Goal: Task Accomplishment & Management: Use online tool/utility

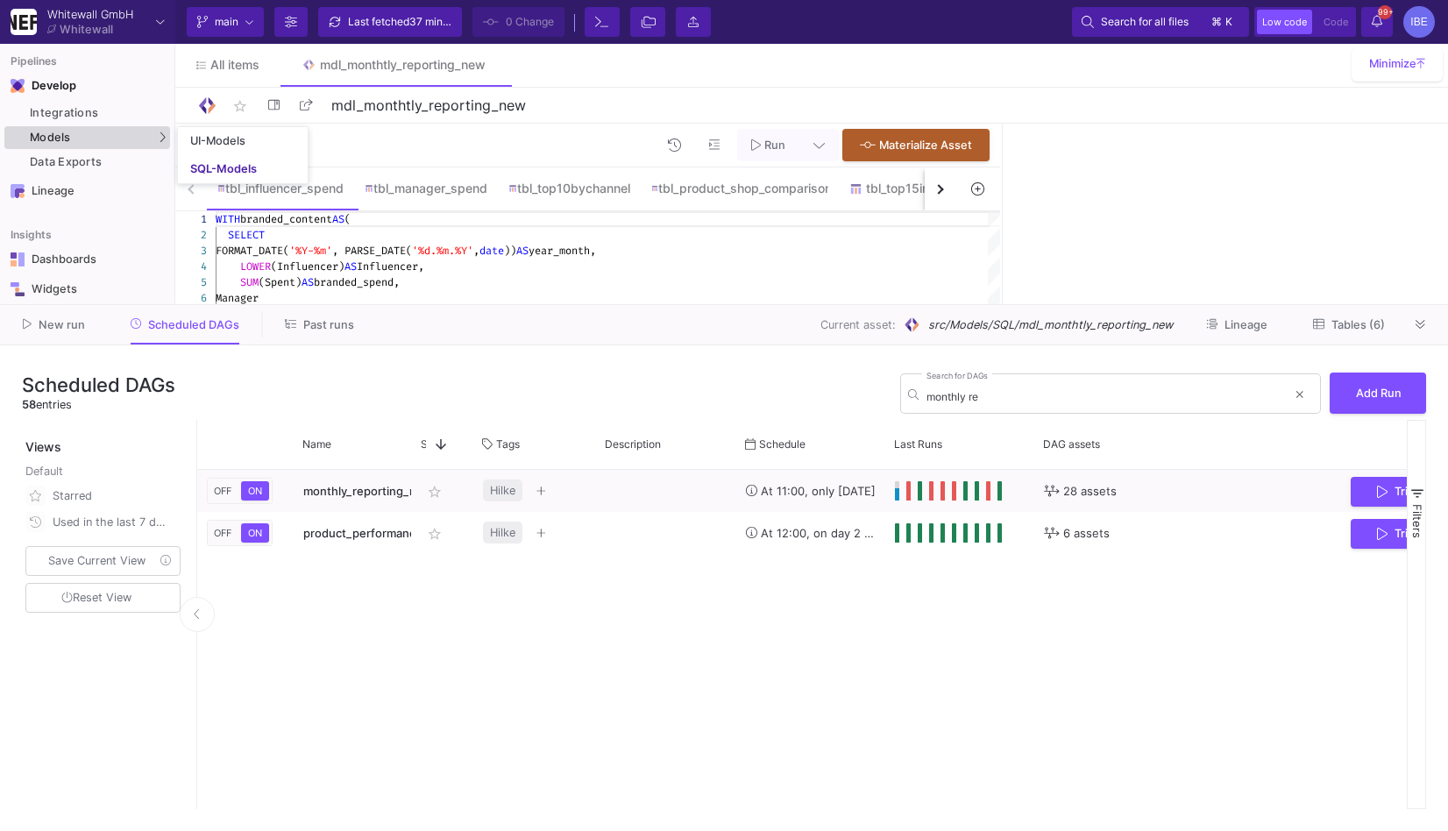
click at [152, 142] on div "Models" at bounding box center [87, 137] width 166 height 23
click at [200, 164] on div "SQL-Models" at bounding box center [223, 169] width 67 height 14
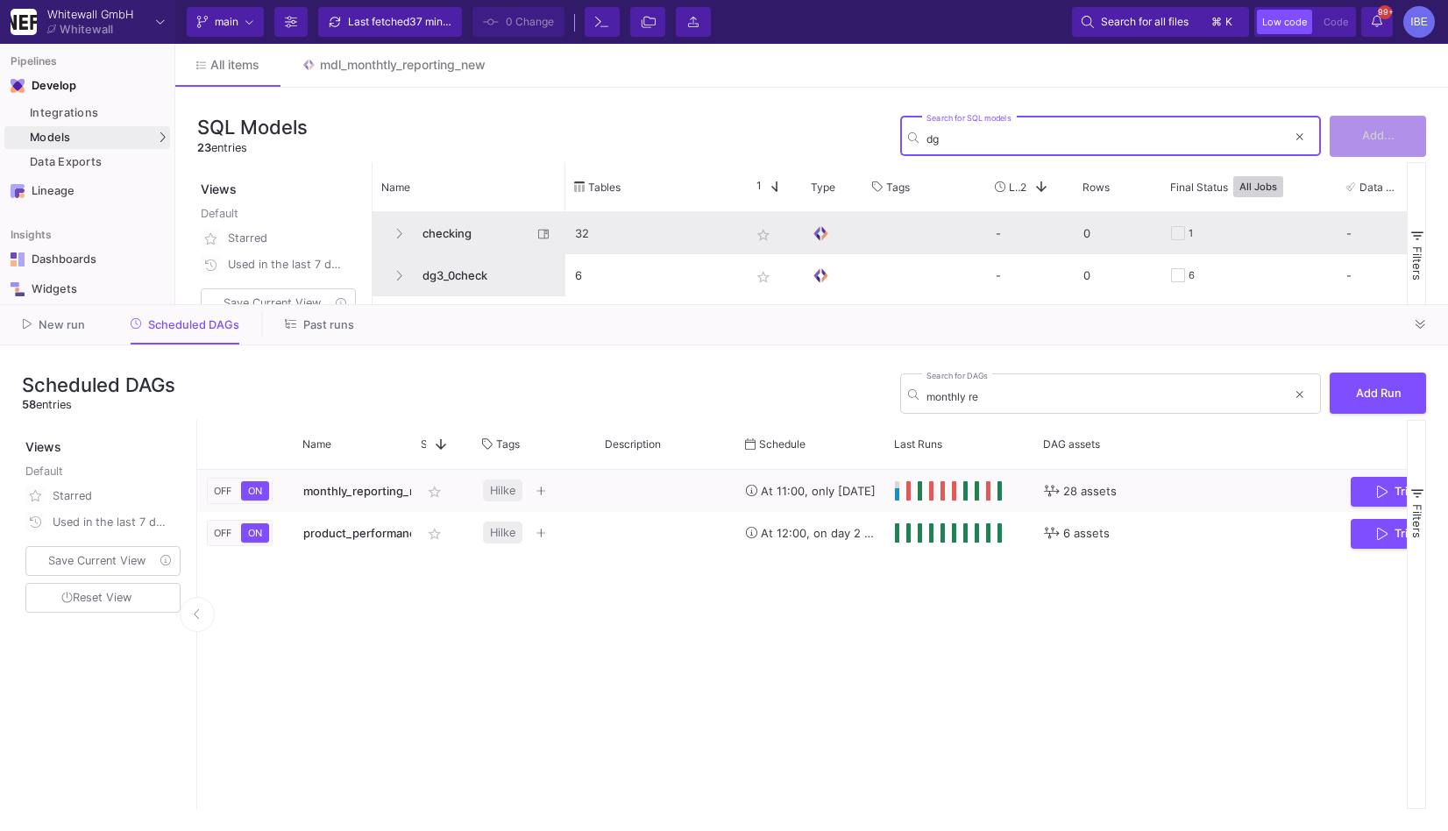
type input "dg"
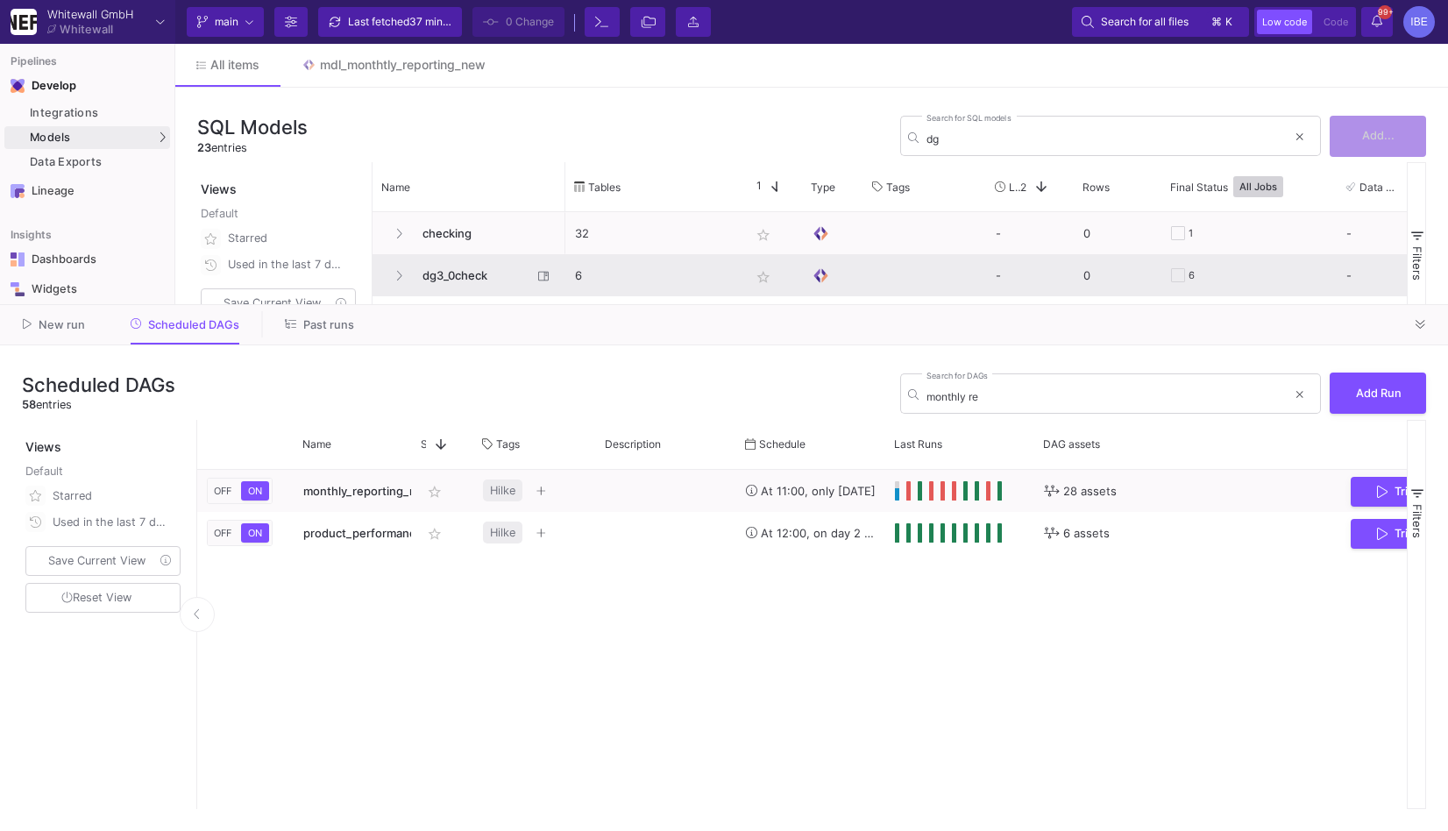
click at [478, 277] on span "dg3_0check" at bounding box center [472, 275] width 120 height 41
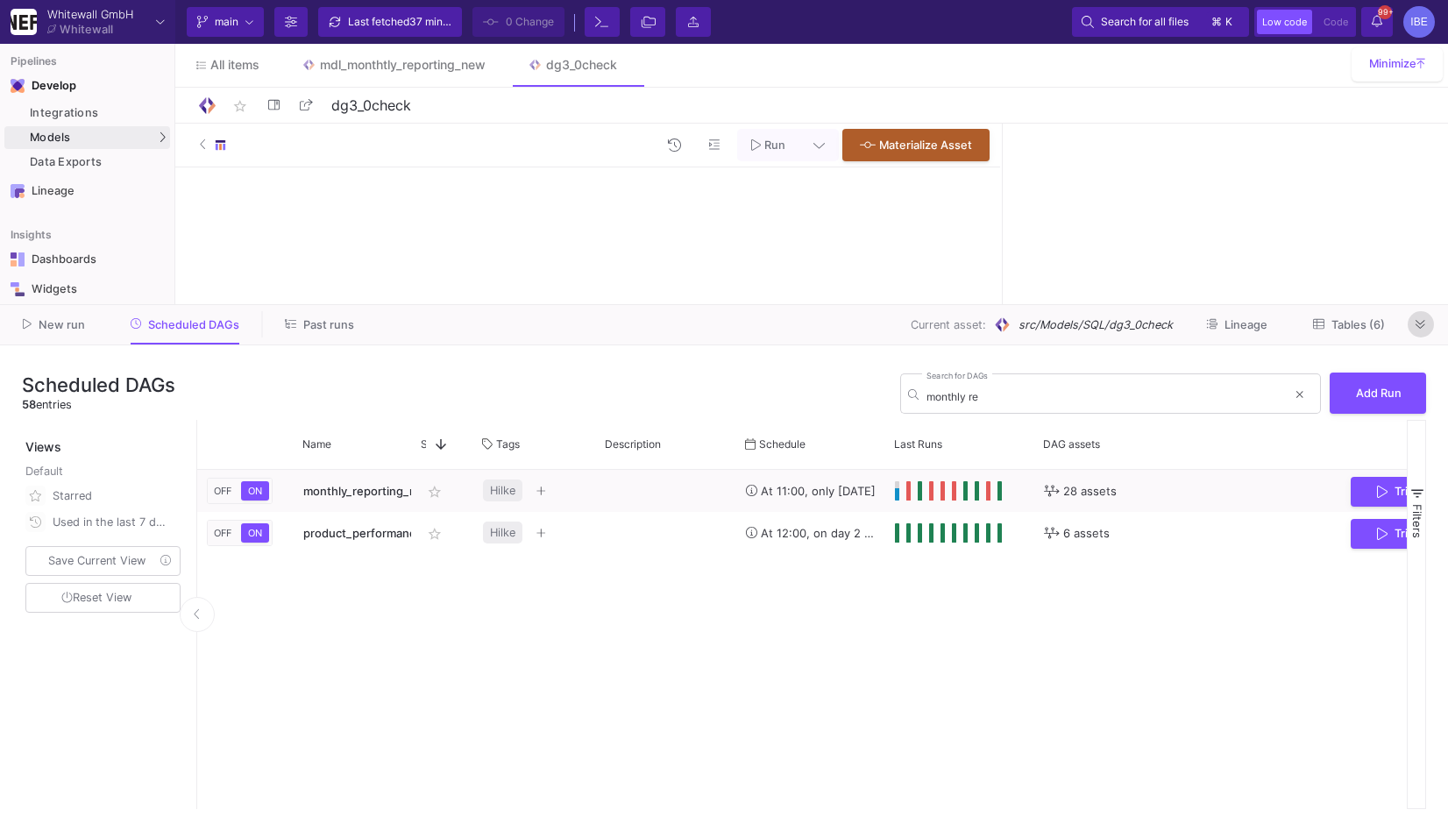
click at [1415, 321] on icon at bounding box center [1420, 324] width 10 height 11
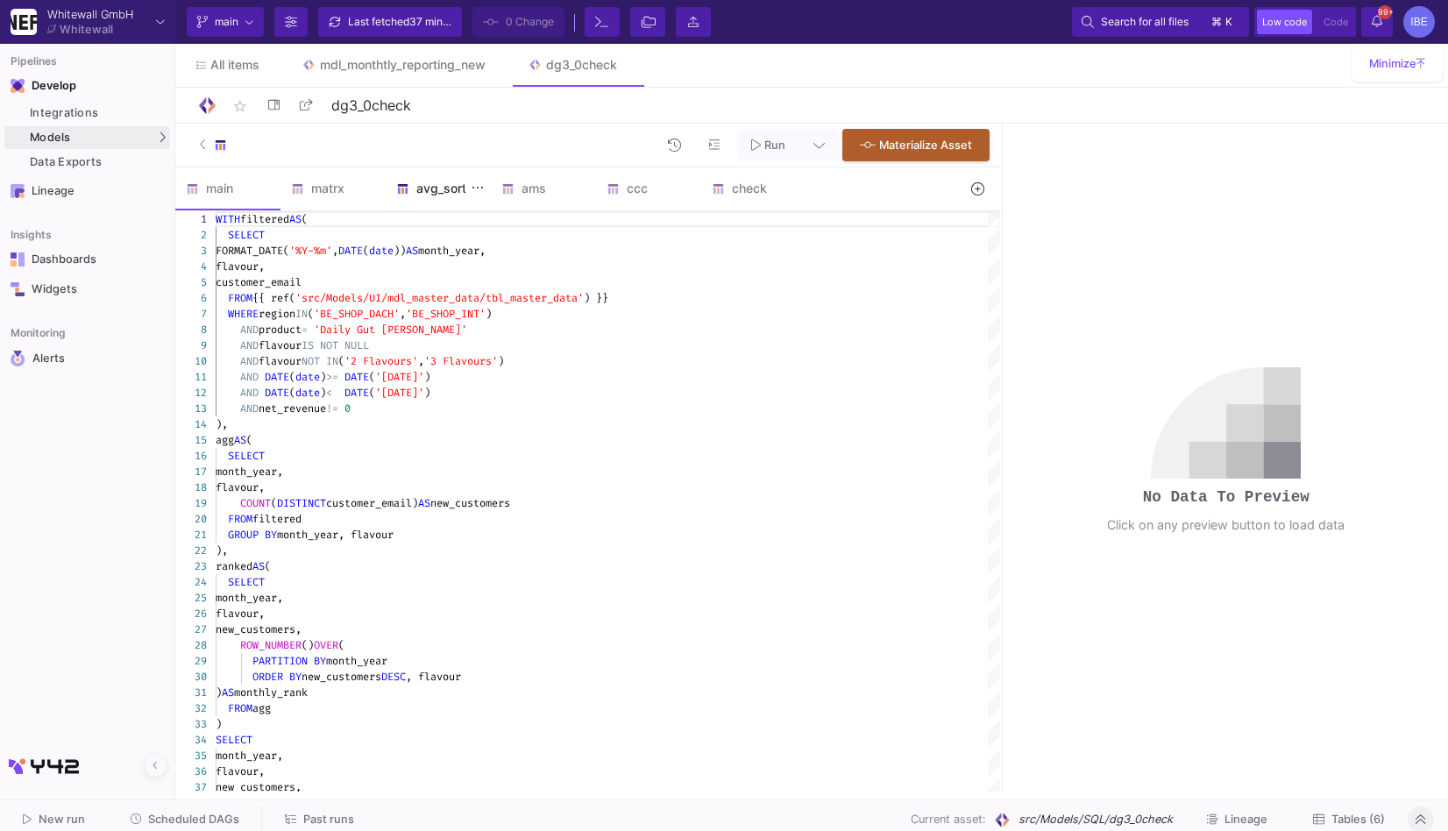
click at [435, 186] on div "avg_sort" at bounding box center [438, 188] width 84 height 14
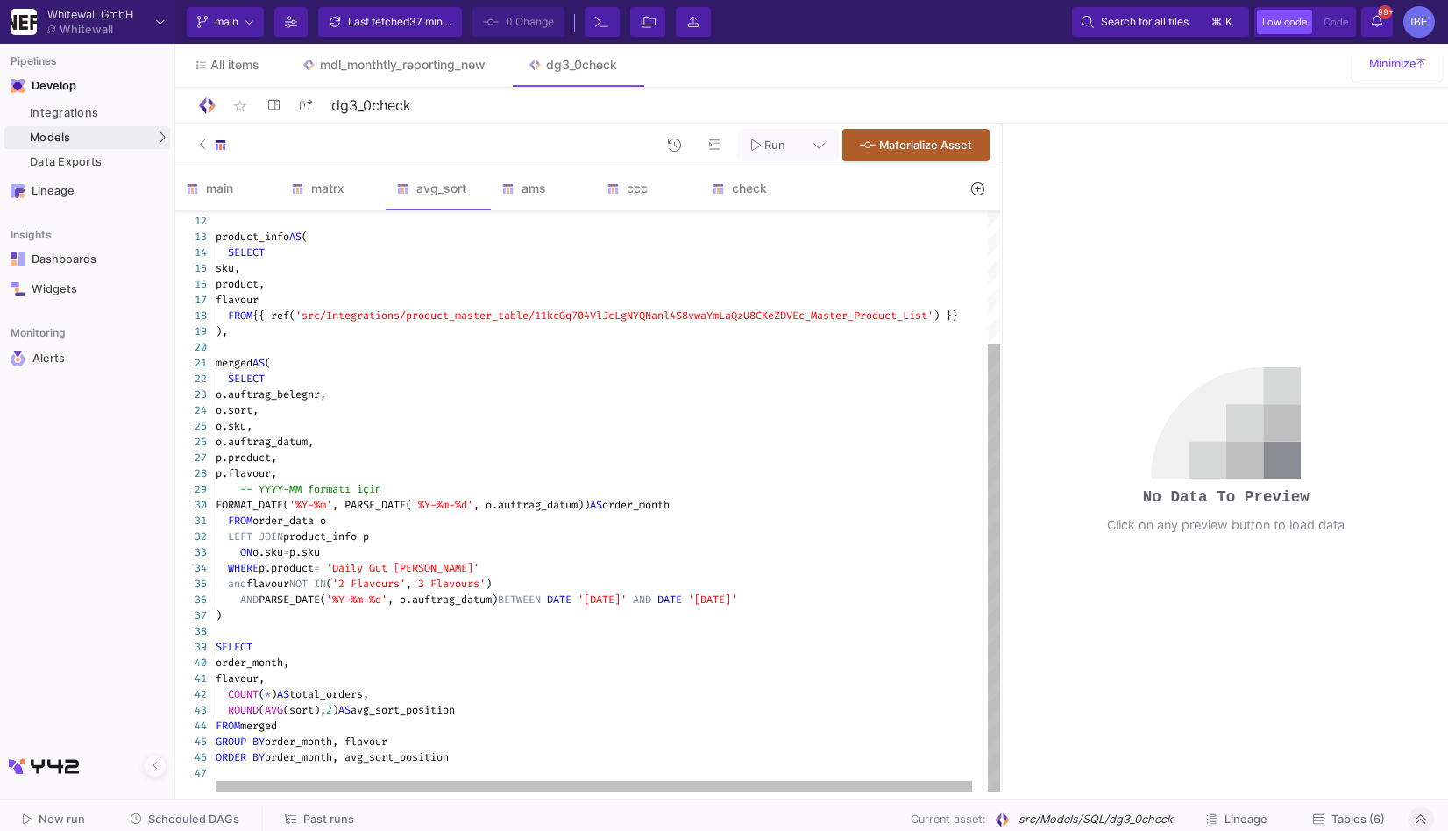
click at [467, 402] on div "o.sort," at bounding box center [616, 410] width 800 height 16
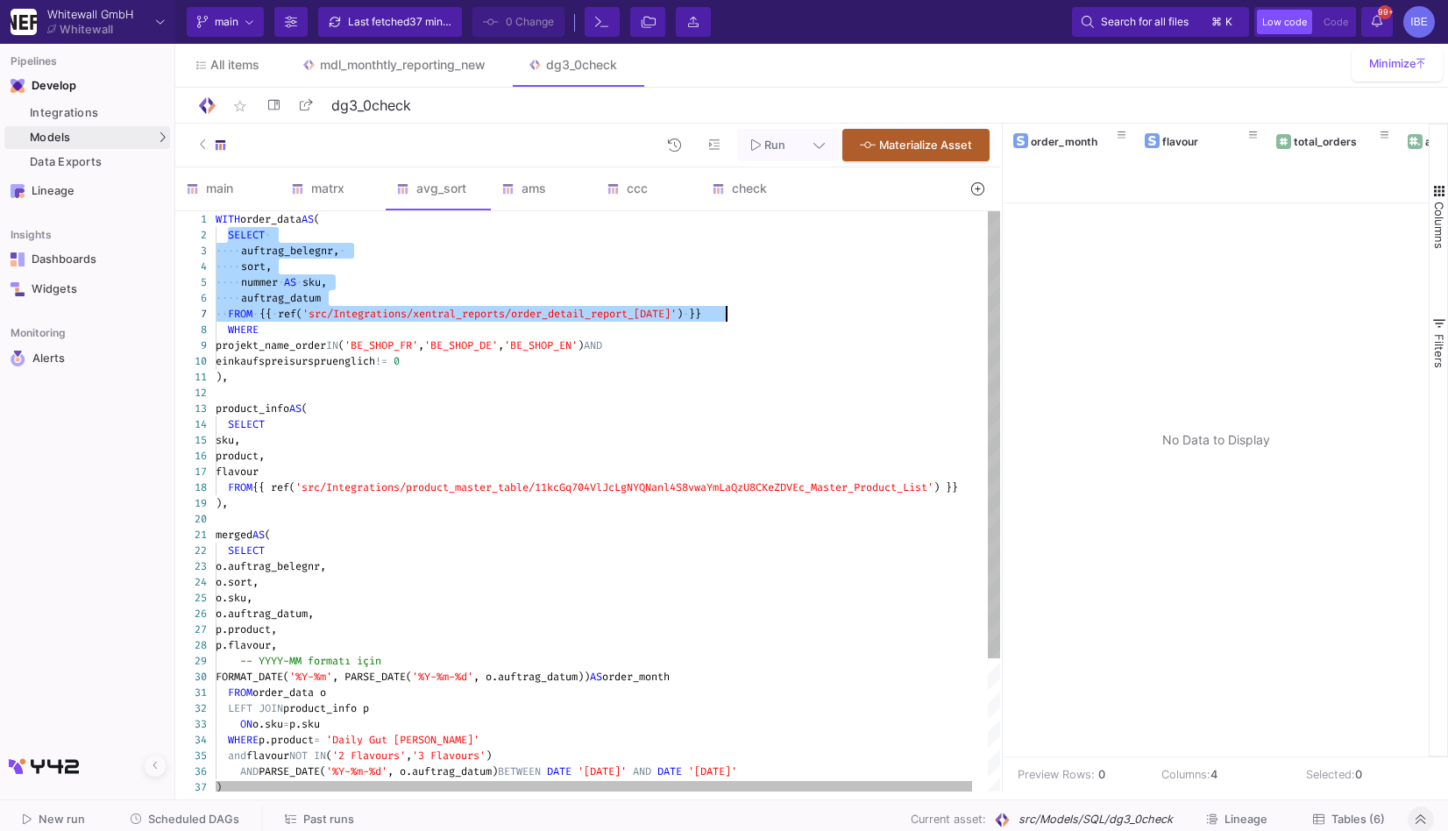
drag, startPoint x: 229, startPoint y: 236, endPoint x: 761, endPoint y: 307, distance: 536.6
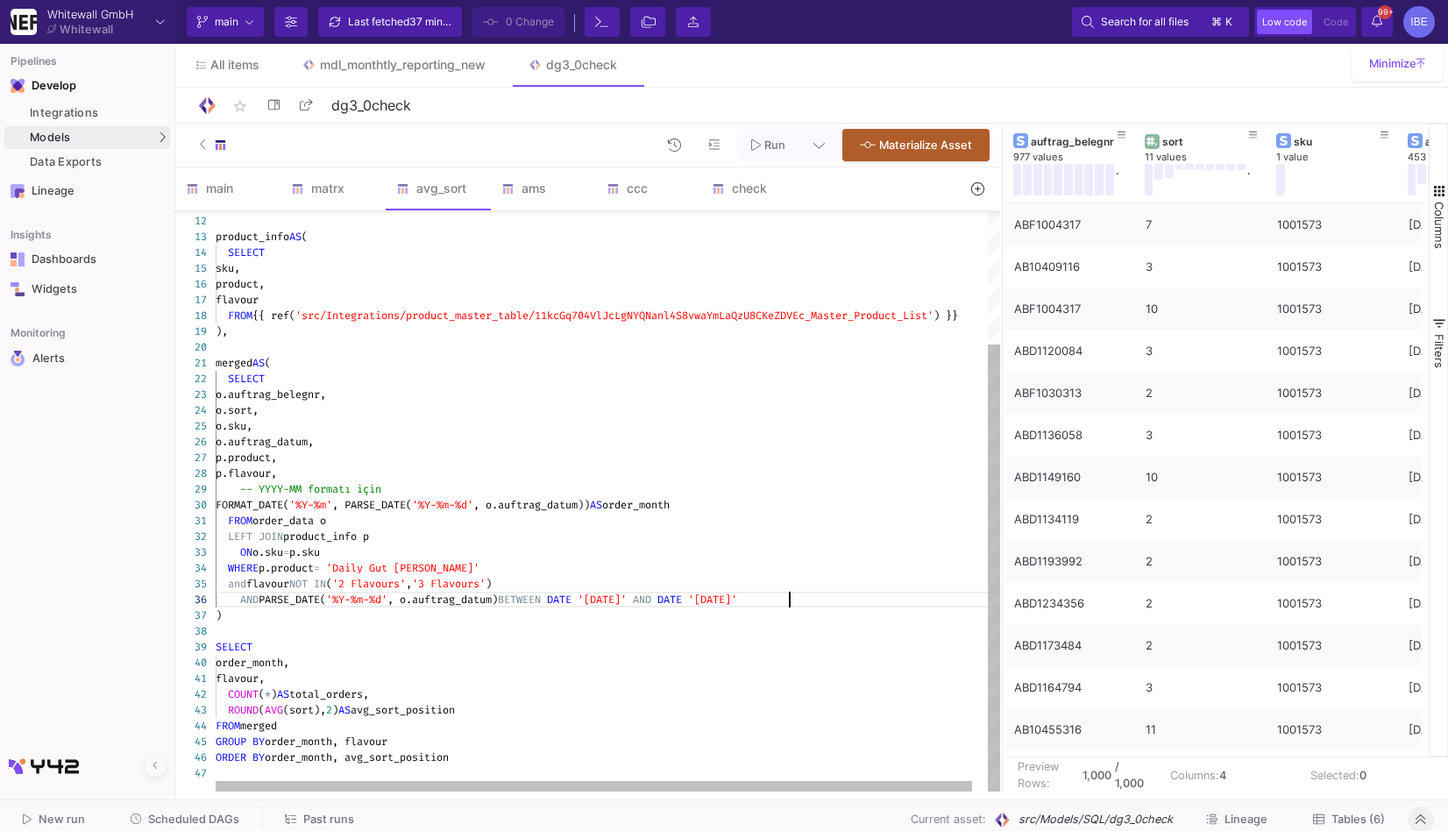
click at [737, 596] on span "'[DATE]'" at bounding box center [712, 599] width 49 height 14
click at [915, 556] on div "ON o.sku = p.sku" at bounding box center [616, 552] width 800 height 16
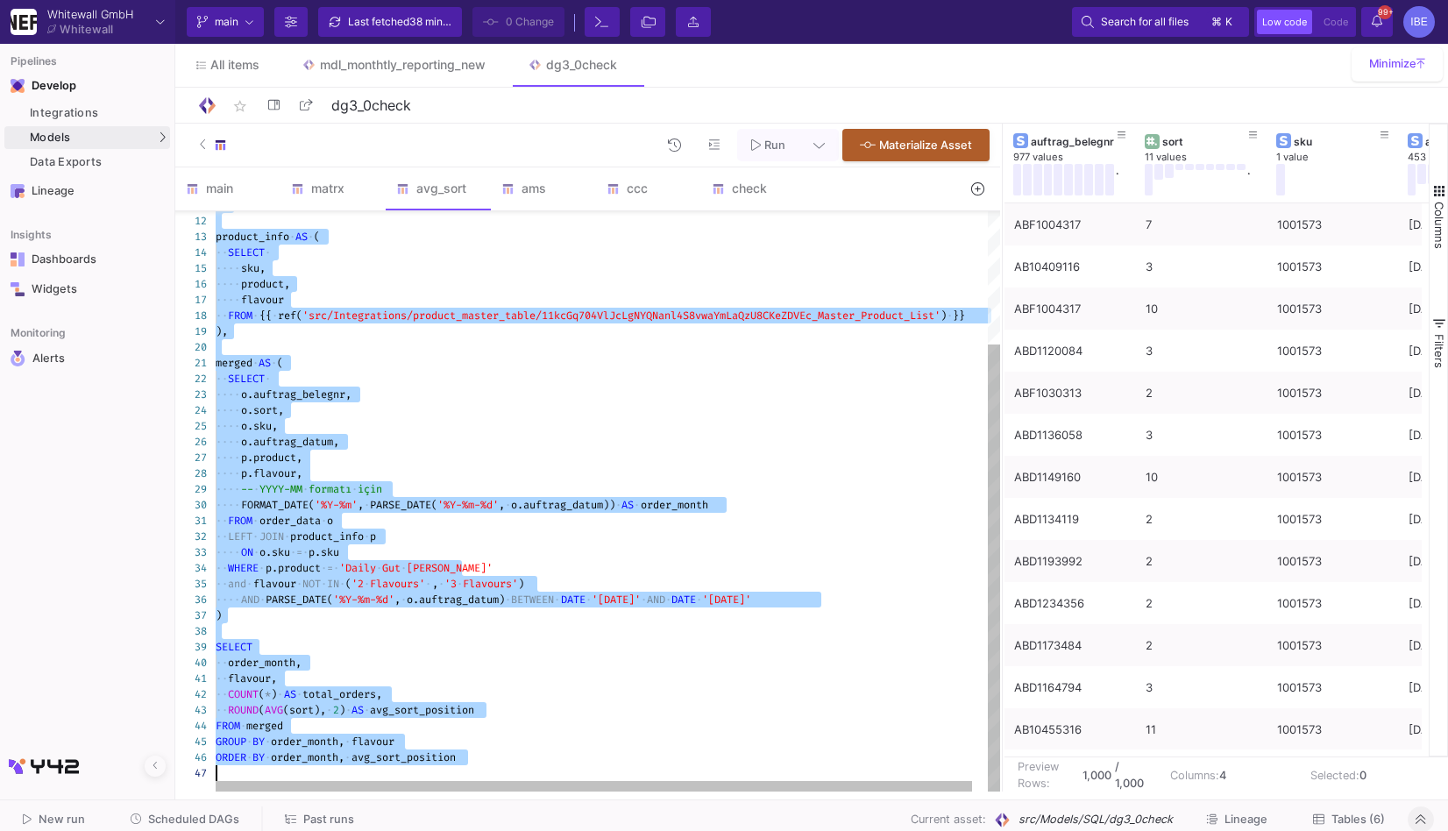
scroll to position [78, 510]
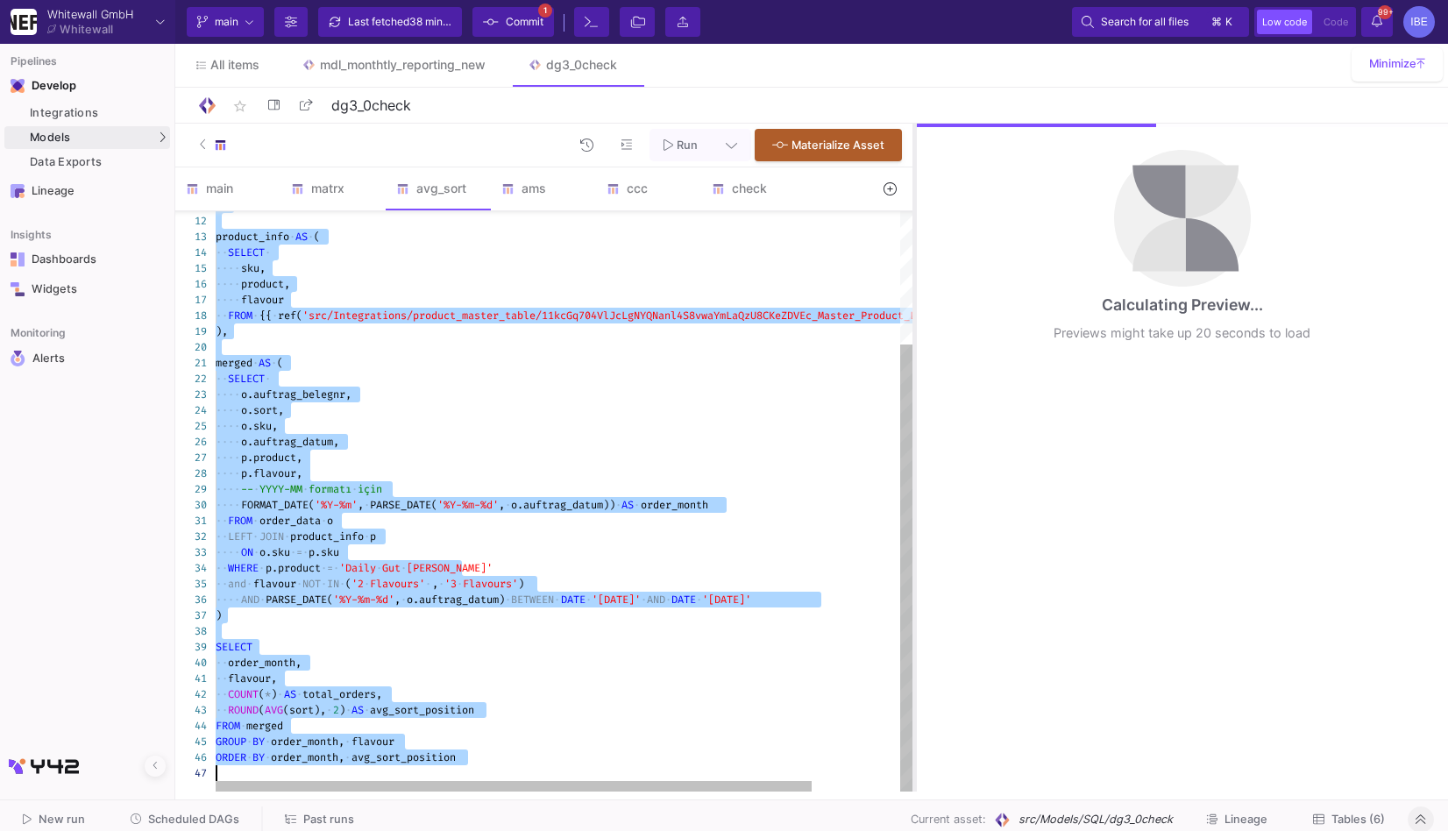
drag, startPoint x: 1003, startPoint y: 499, endPoint x: 890, endPoint y: 479, distance: 114.8
click at [912, 479] on div at bounding box center [914, 458] width 4 height 668
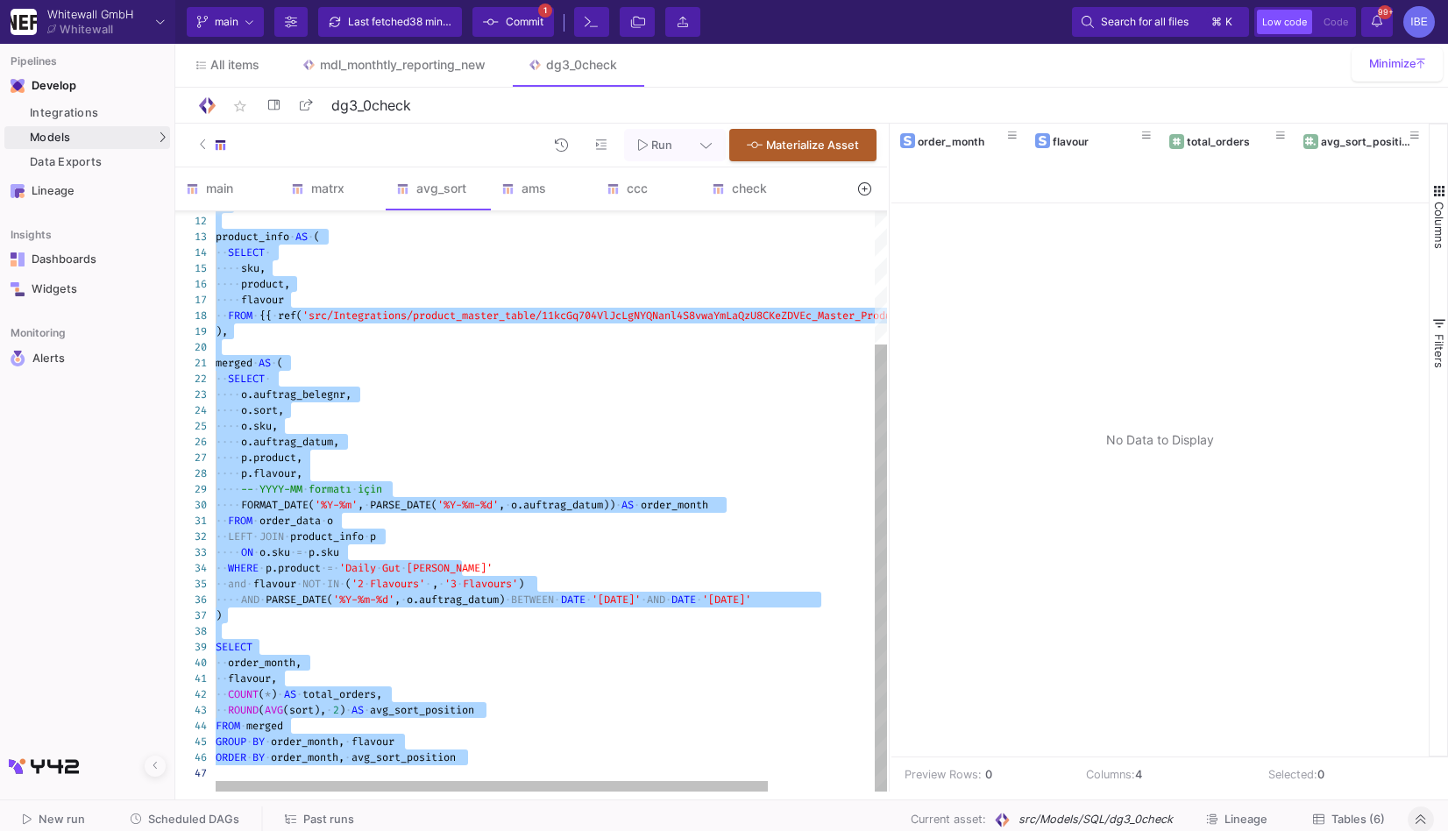
scroll to position [78, 504]
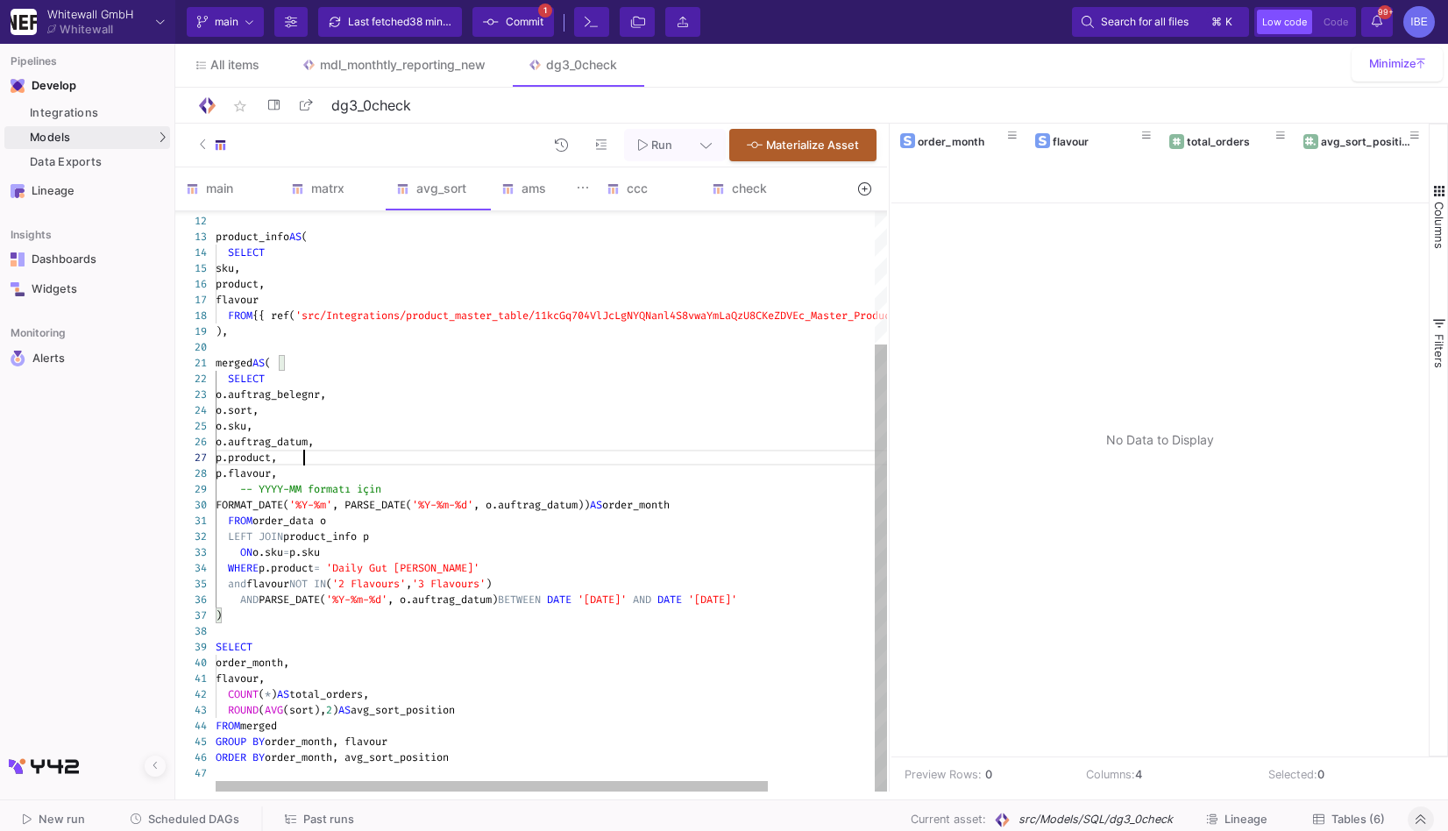
type textarea "merged AS ( SELECT o.auftrag_belegnr, o.sort, o.sku, o.auftrag_datum, p.product…"
click at [525, 194] on div "ams" at bounding box center [543, 188] width 84 height 14
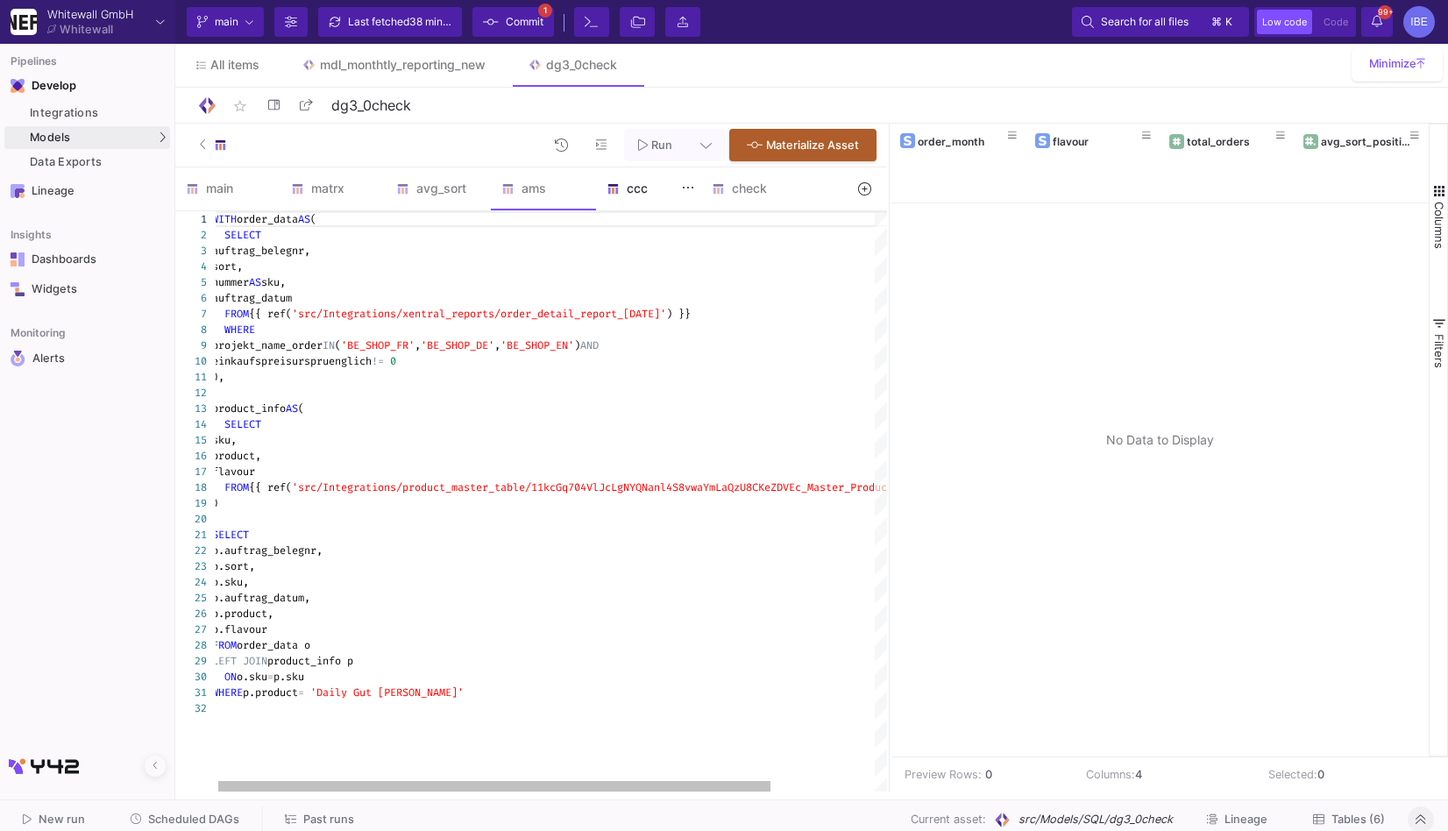
click at [623, 186] on y42-feature-type-child-icon at bounding box center [616, 188] width 20 height 13
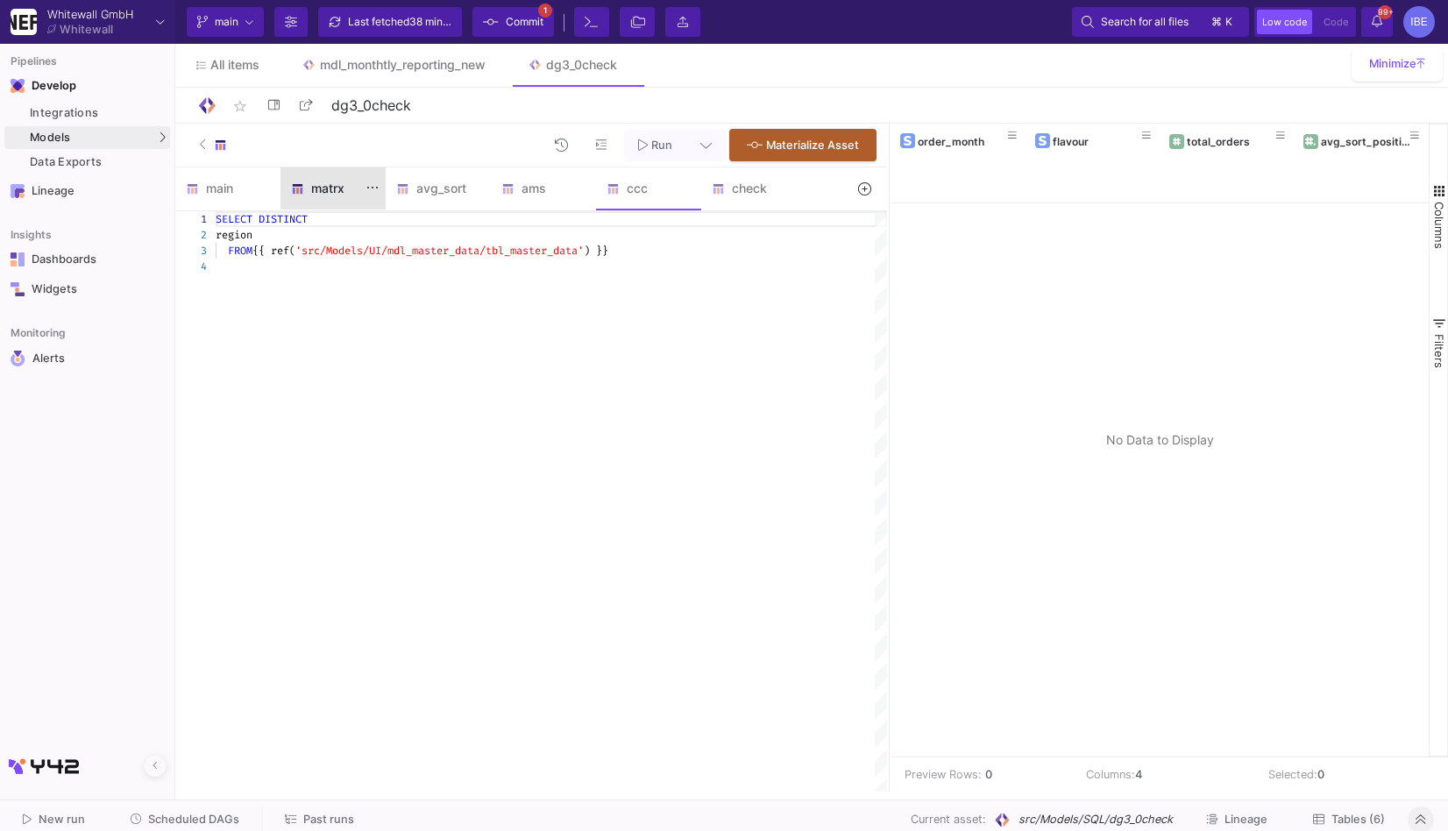
click at [339, 185] on div "matrx" at bounding box center [333, 188] width 84 height 14
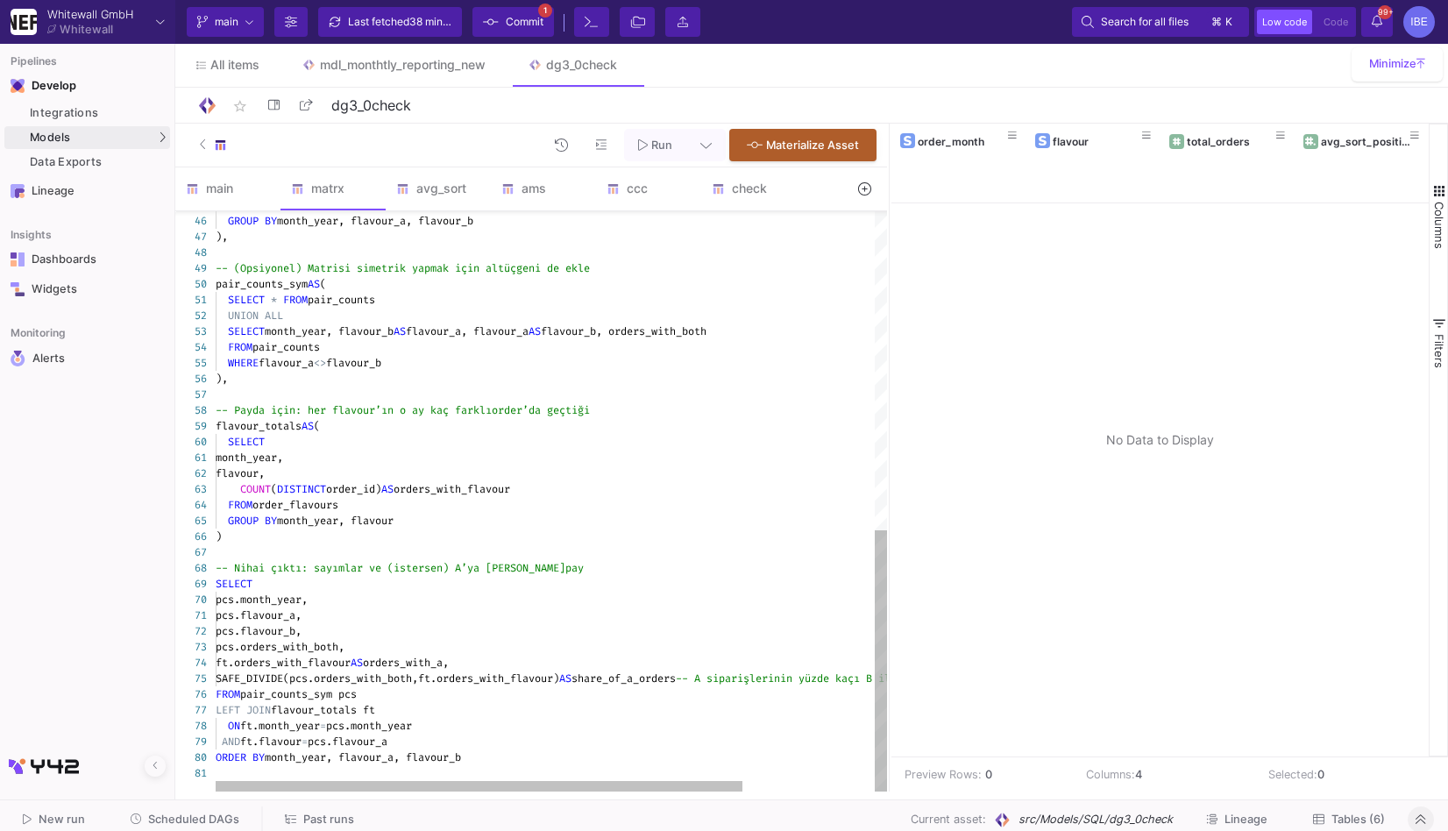
click at [456, 425] on div "flavour_totals AS (" at bounding box center [635, 426] width 839 height 16
type textarea "-- Aylık flavour birliktelik matrisi (aynı order içinde) WITH filtered AS ( SEL…"
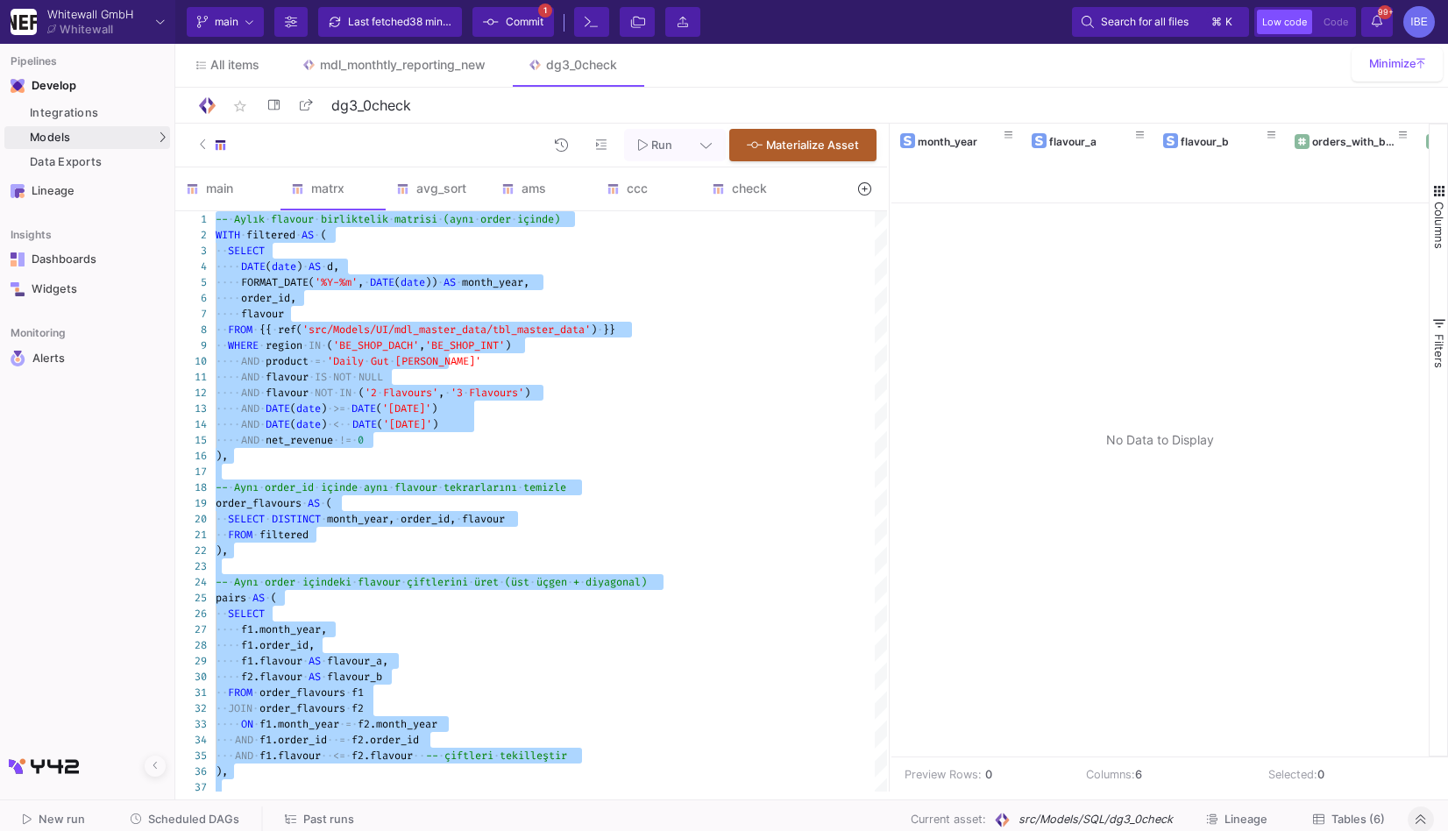
click at [530, 24] on span "Commit" at bounding box center [525, 22] width 38 height 26
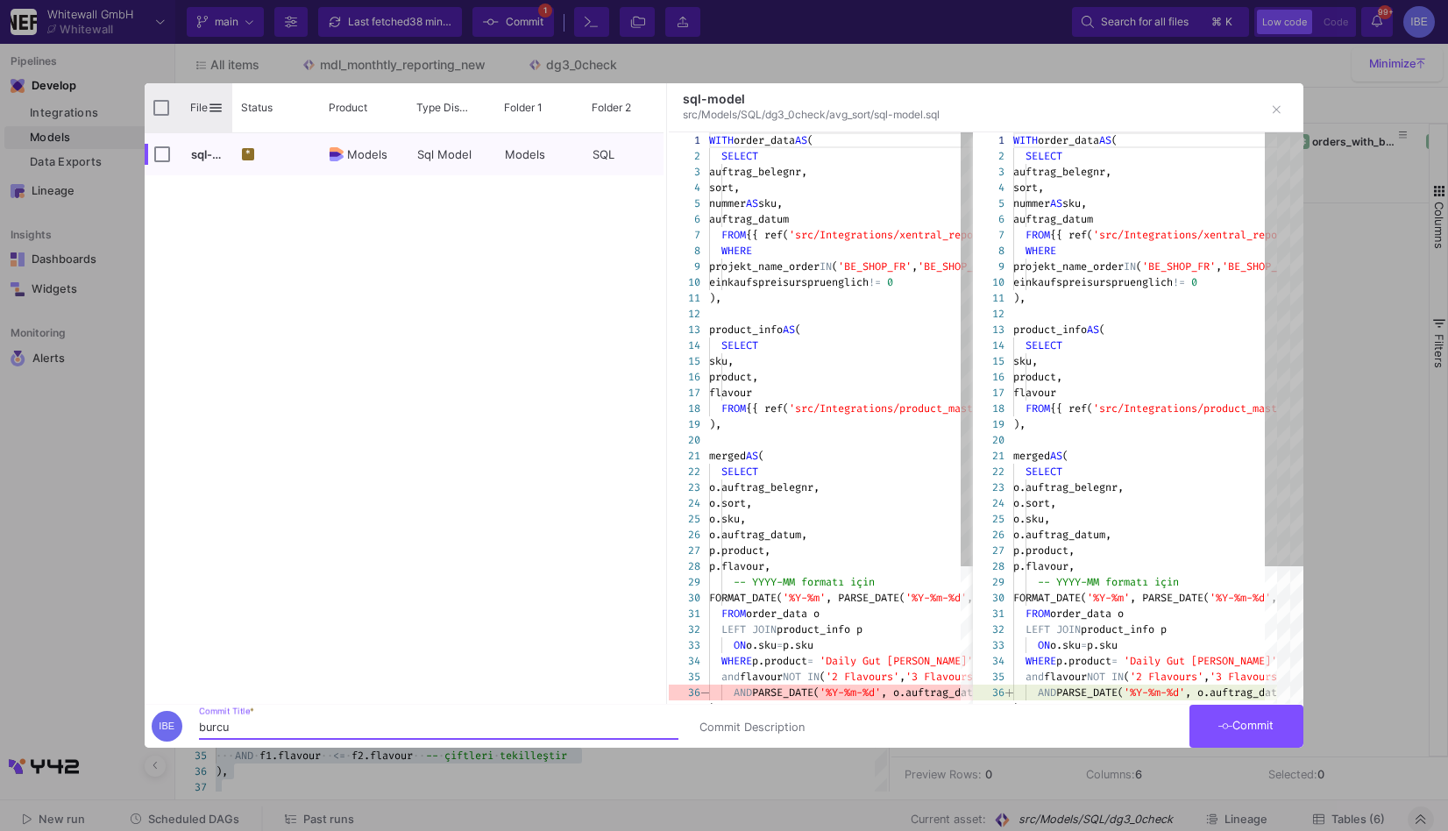
type input "burcu"
click at [170, 115] on div "File" at bounding box center [189, 107] width 88 height 49
click at [163, 109] on input "Press Space to toggle all rows selection (unchecked)" at bounding box center [161, 108] width 16 height 16
checkbox input "true"
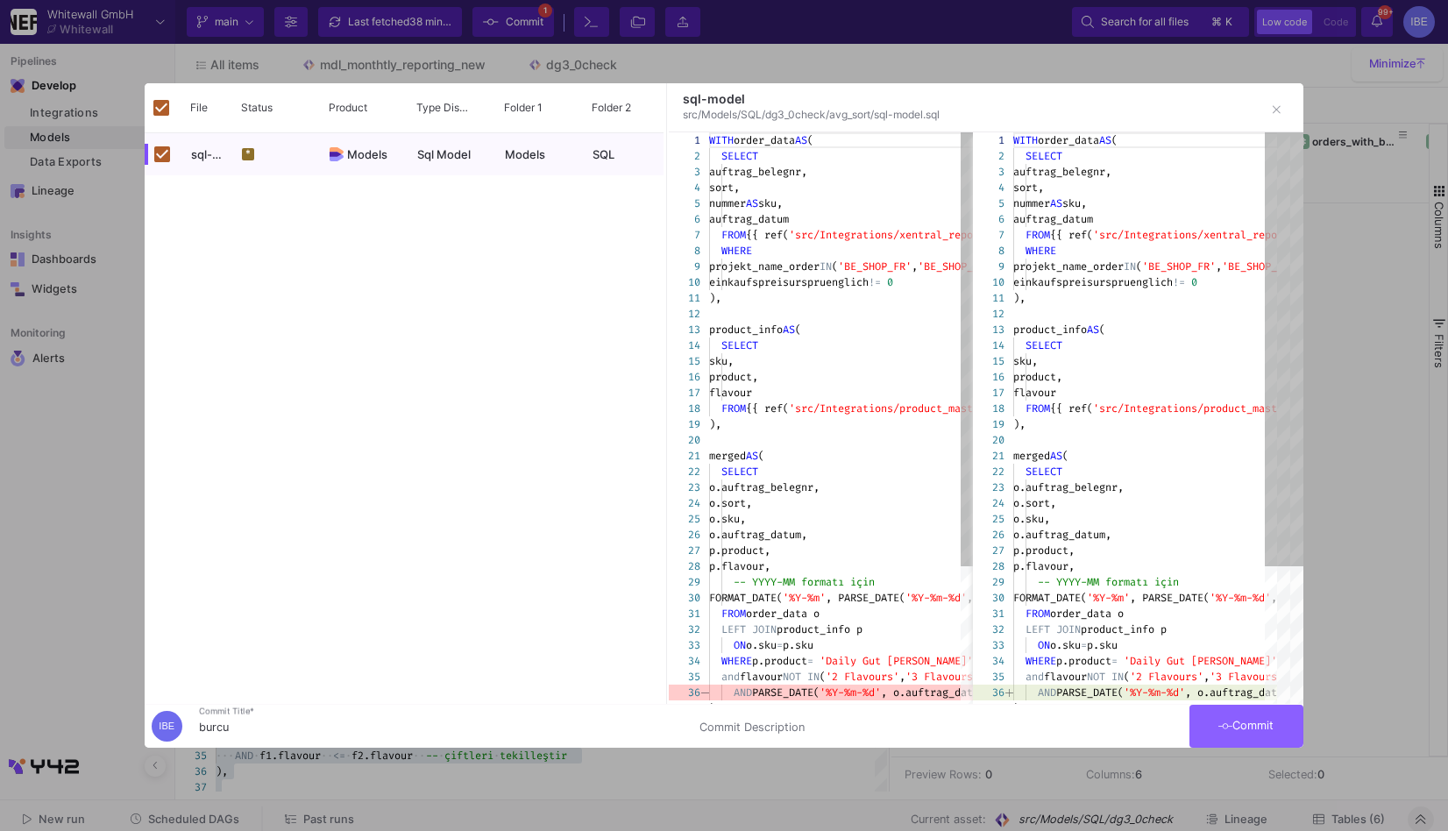
click at [1265, 730] on span "Commit" at bounding box center [1245, 724] width 55 height 13
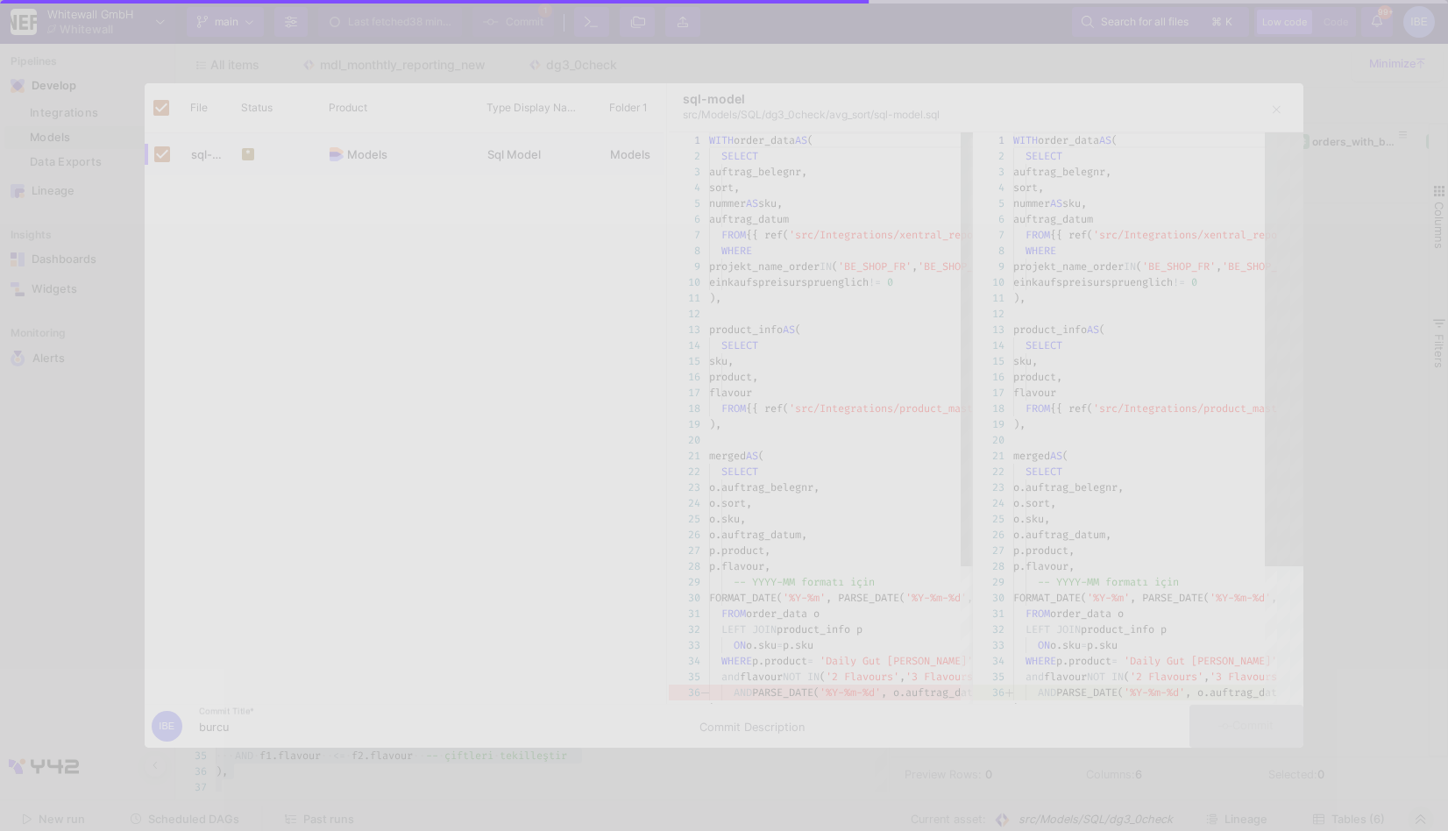
checkbox input "false"
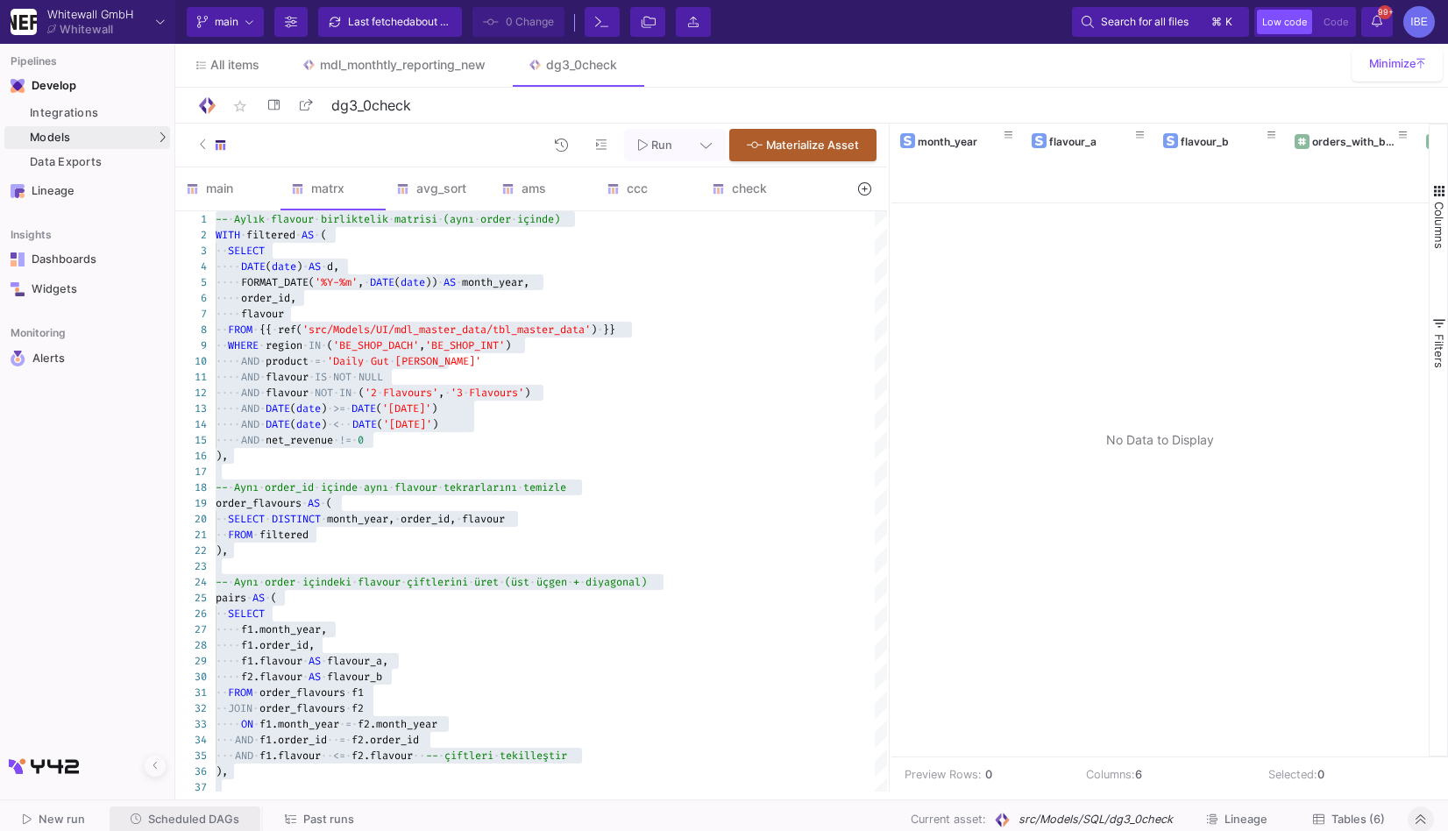
click at [216, 821] on span "Scheduled DAGs" at bounding box center [193, 818] width 91 height 13
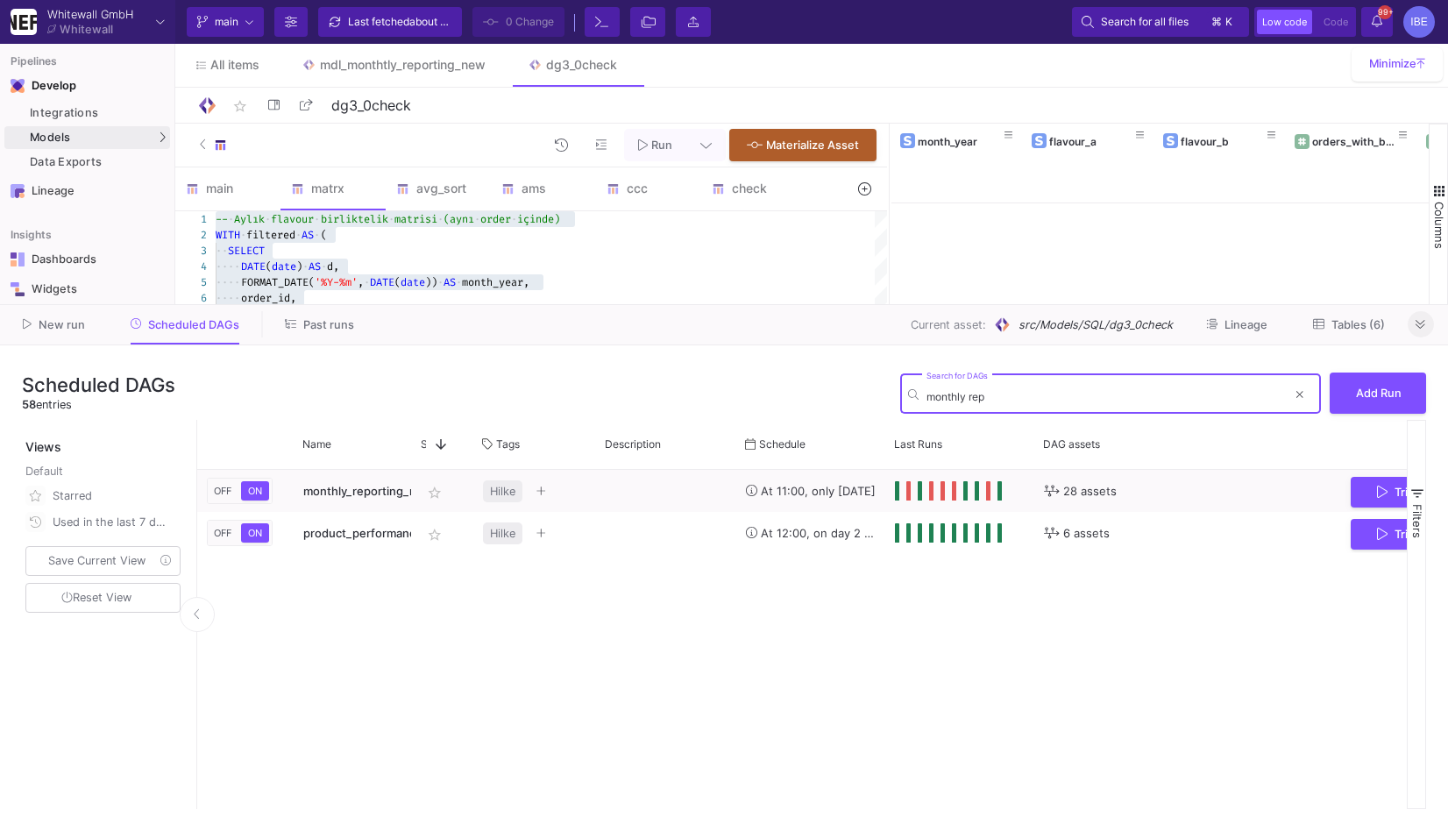
type input "monthly rep"
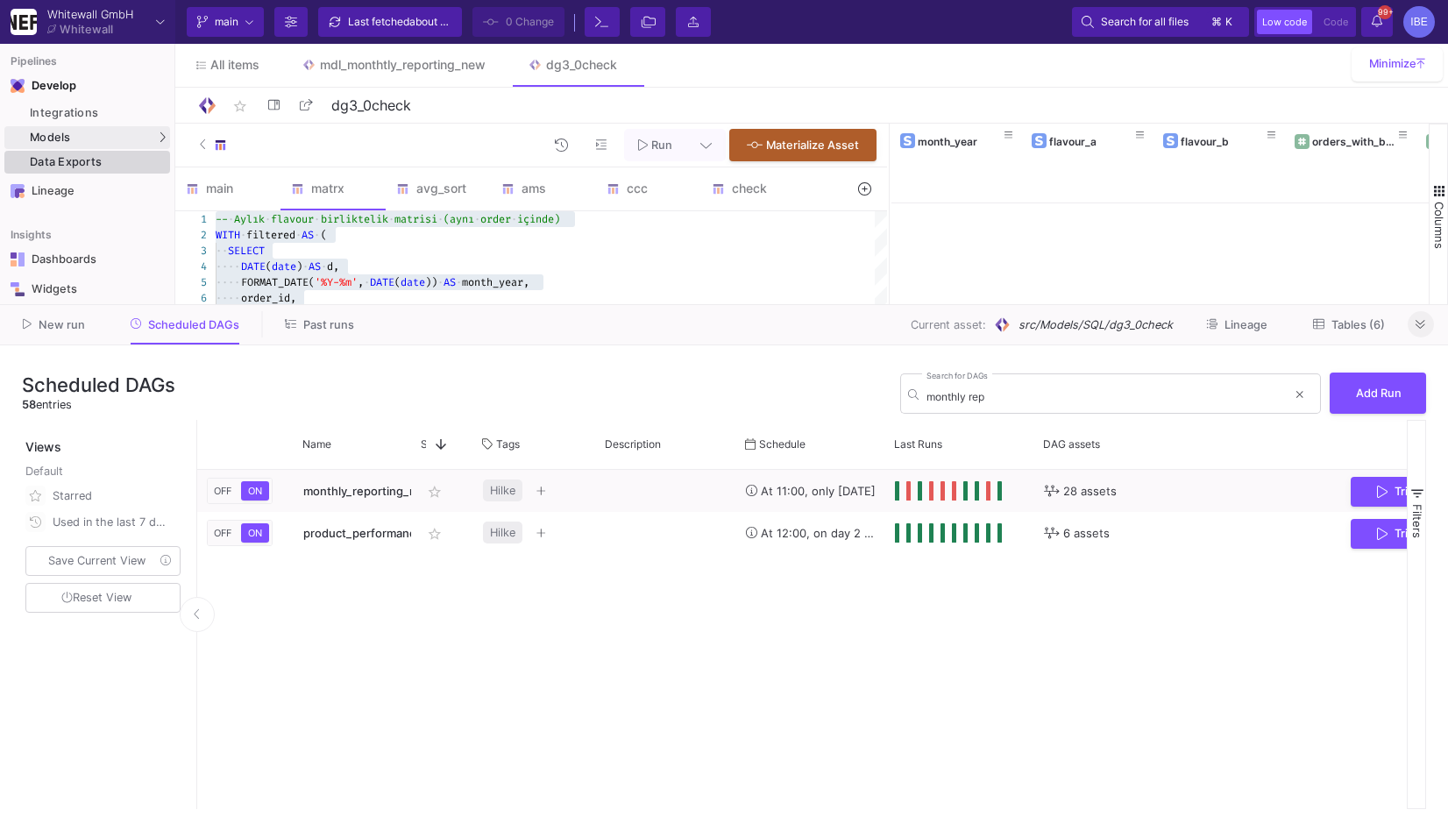
click at [129, 166] on div "Data Exports" at bounding box center [98, 162] width 136 height 14
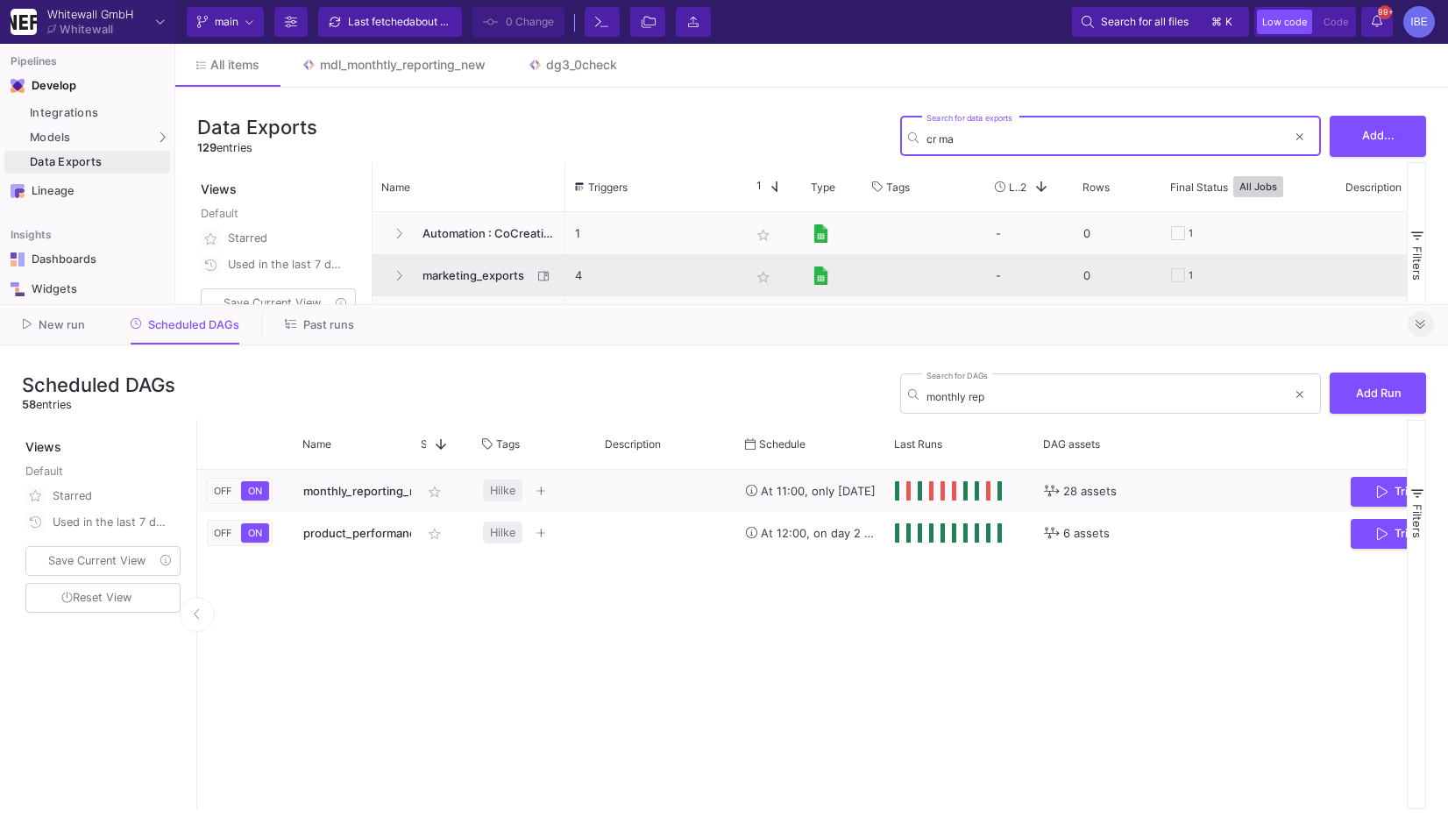
type input "cr ma"
click at [492, 273] on span "marketing_exports" at bounding box center [472, 275] width 120 height 41
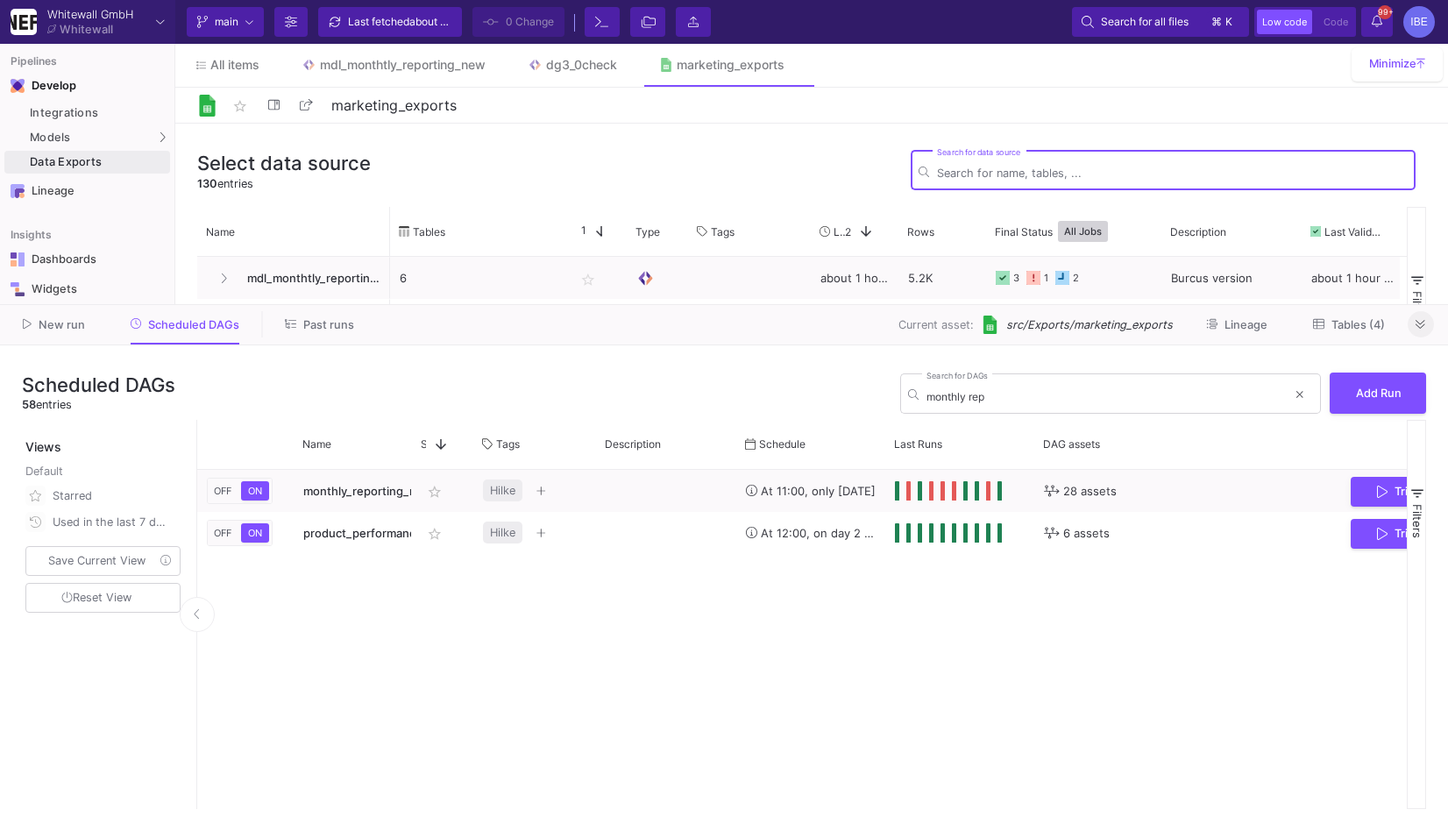
click at [1340, 328] on span "Tables (4)" at bounding box center [1357, 324] width 53 height 13
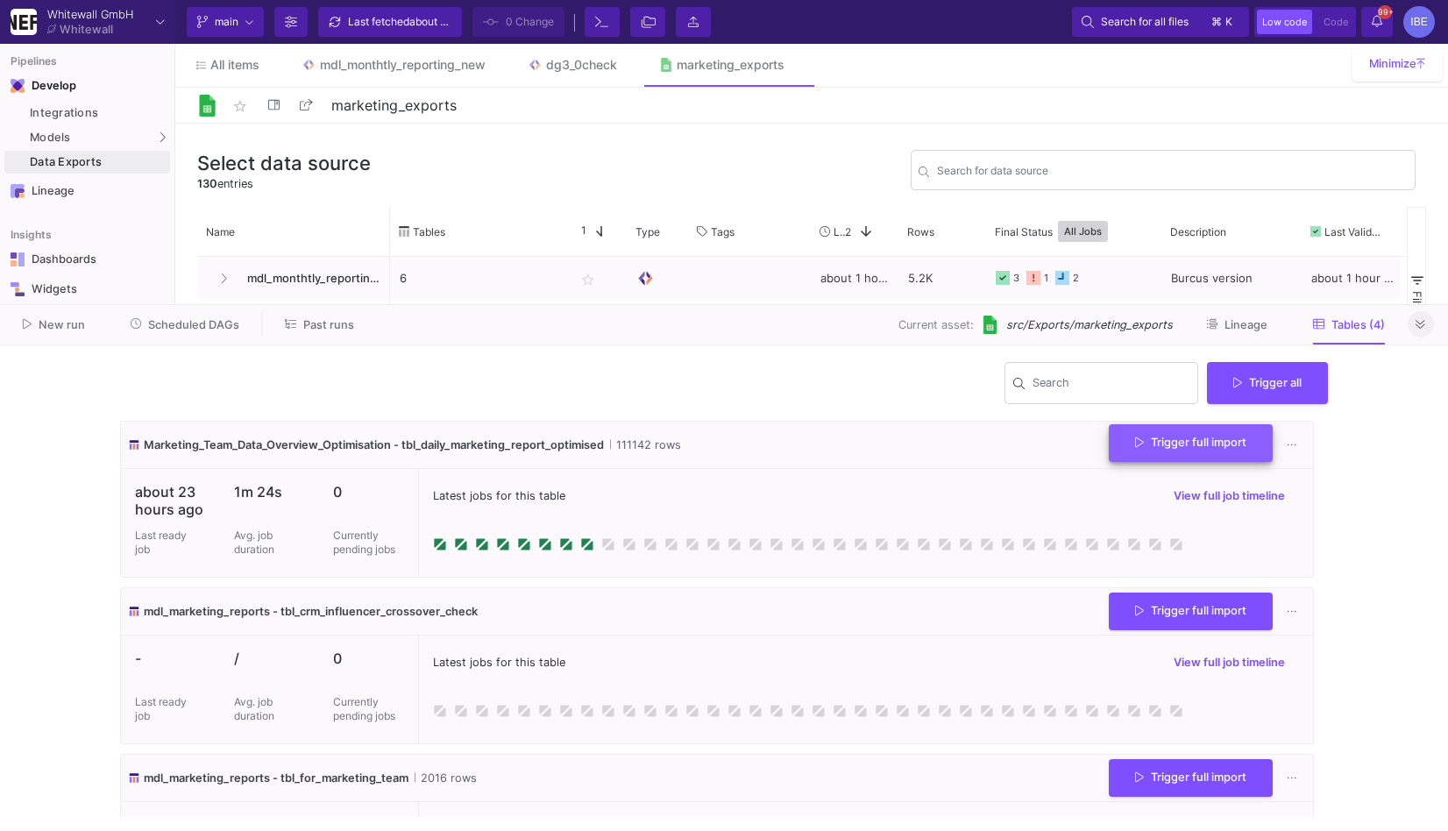
click at [1208, 452] on button "Trigger full import" at bounding box center [1190, 443] width 164 height 38
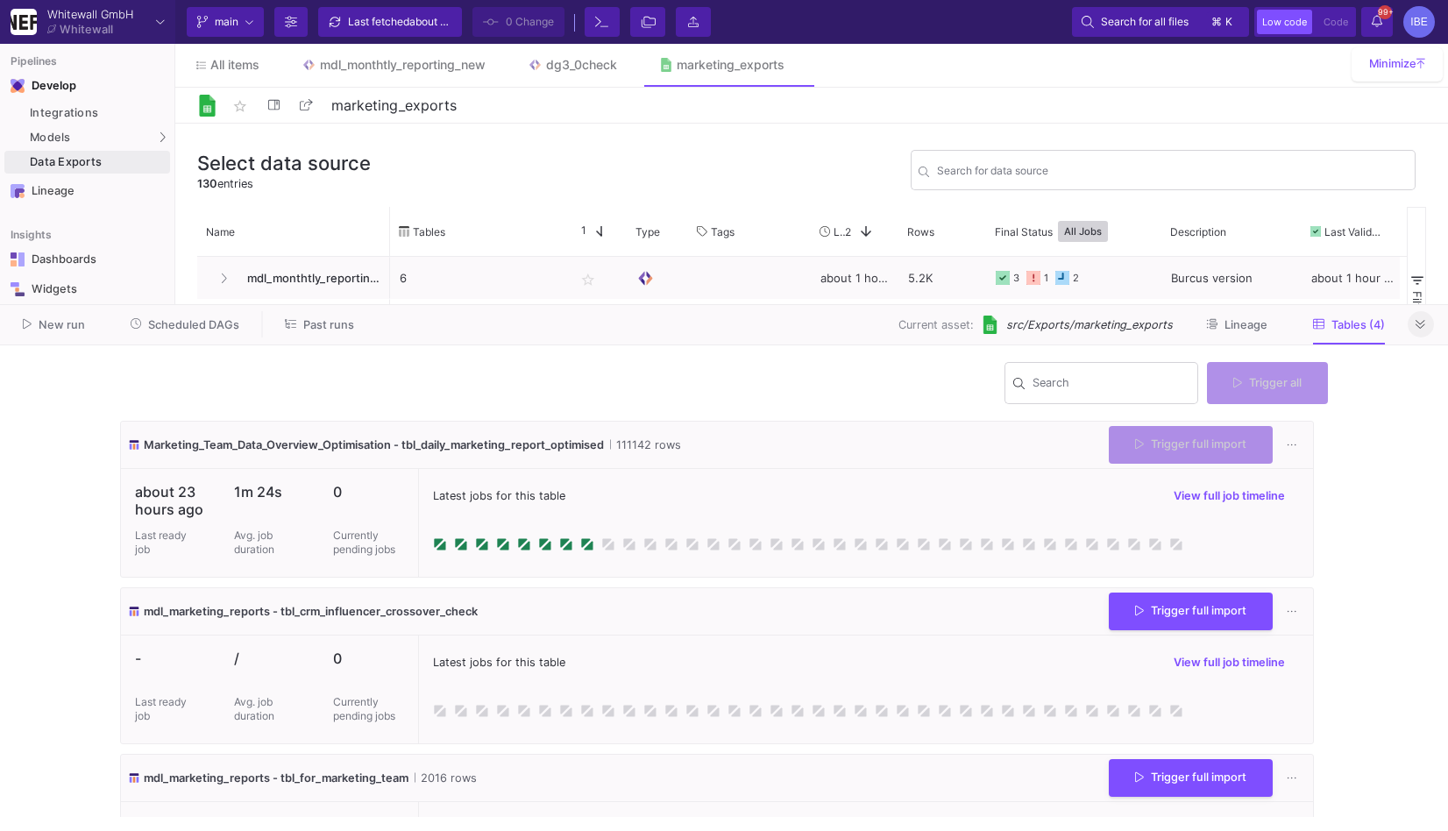
scroll to position [262, 0]
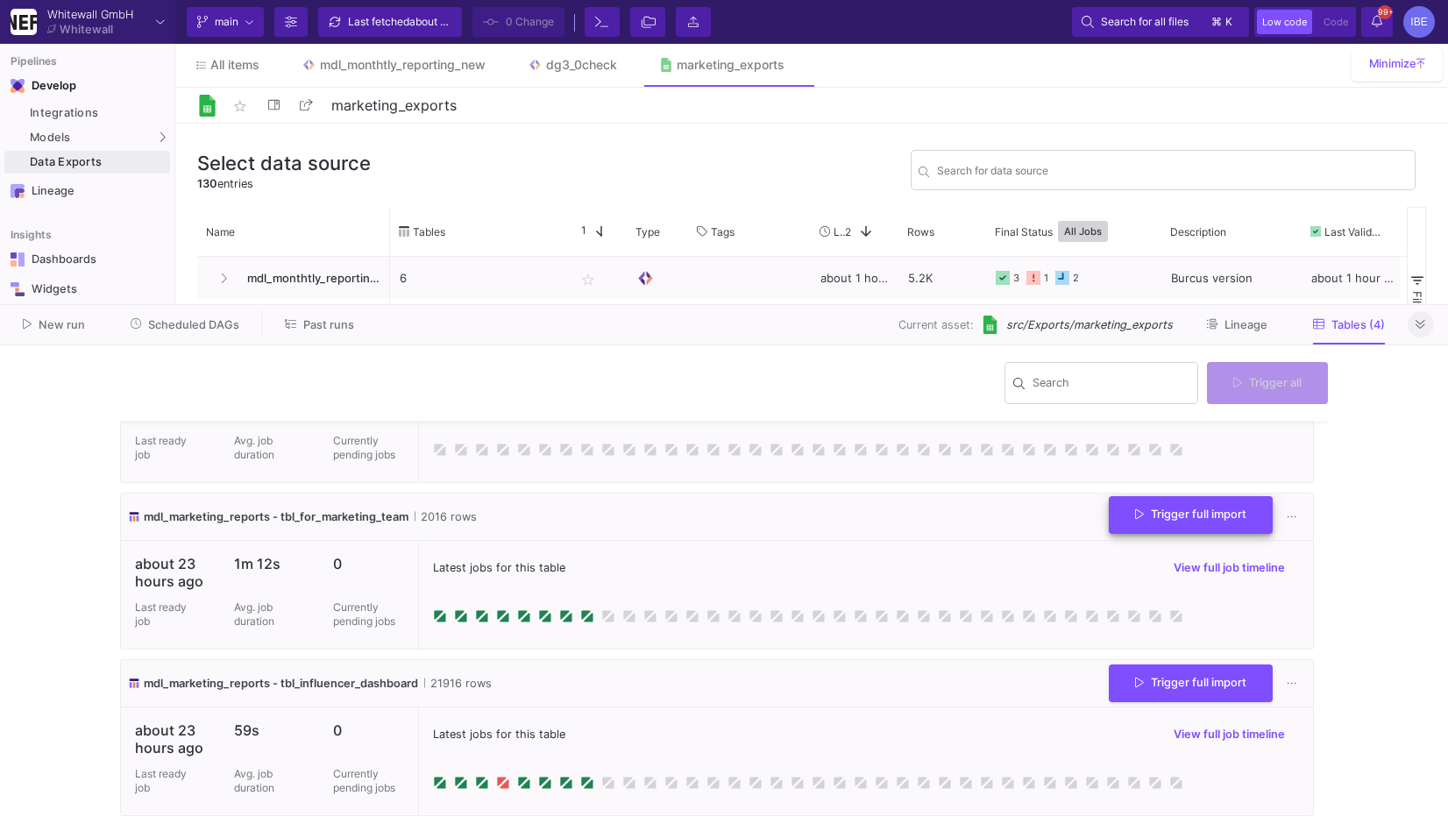
click at [1185, 520] on button "Trigger full import" at bounding box center [1190, 515] width 164 height 38
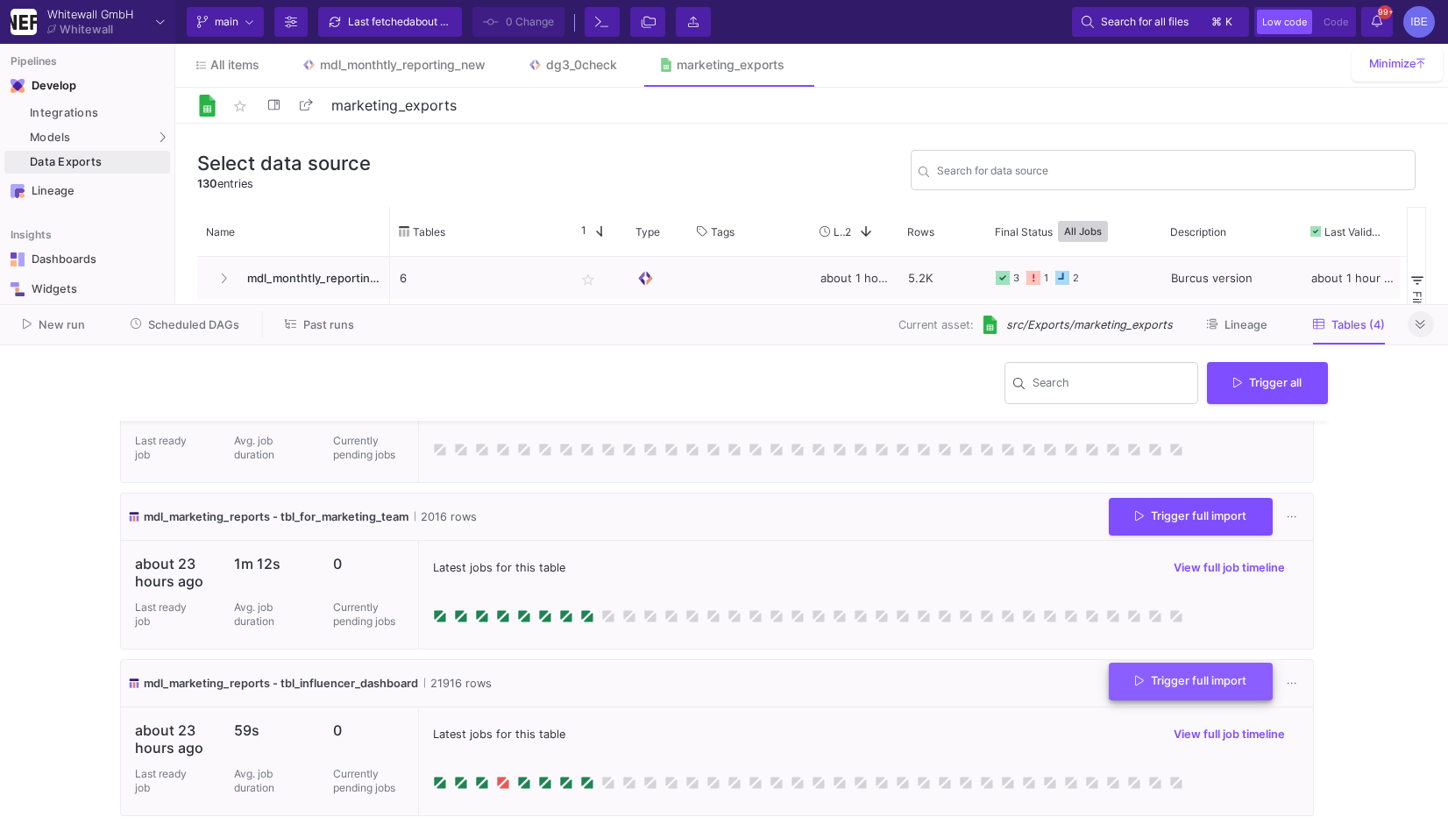
click at [1164, 683] on span "Trigger full import" at bounding box center [1190, 680] width 111 height 13
click at [1429, 310] on div "New run Scheduled DAGs Past runs Current asset: src/Exports/marketing_exports L…" at bounding box center [724, 325] width 1448 height 40
click at [1428, 318] on button at bounding box center [1420, 324] width 26 height 26
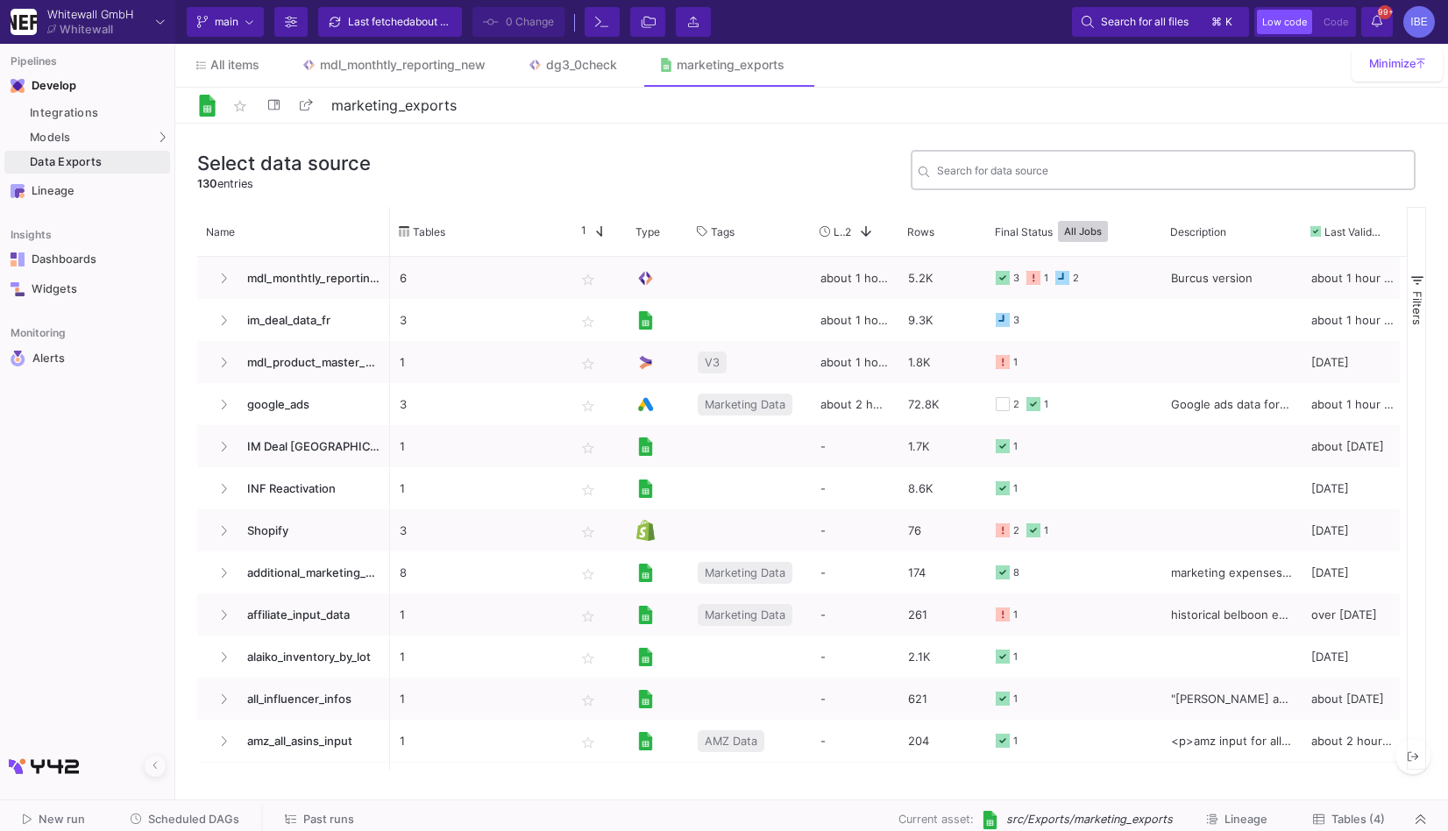
click at [1037, 162] on div "Search for data source" at bounding box center [1172, 168] width 471 height 43
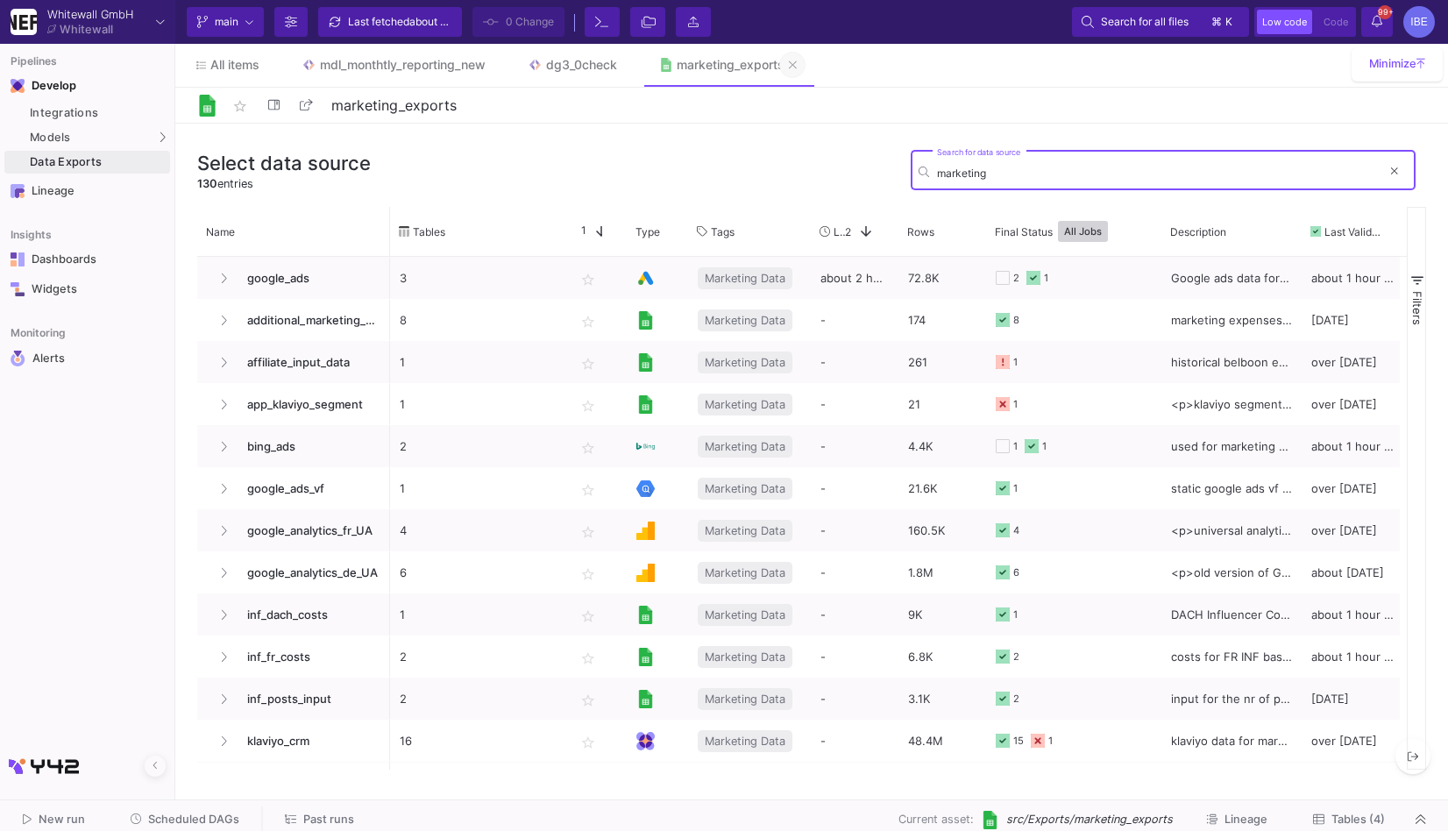
type input "marketing"
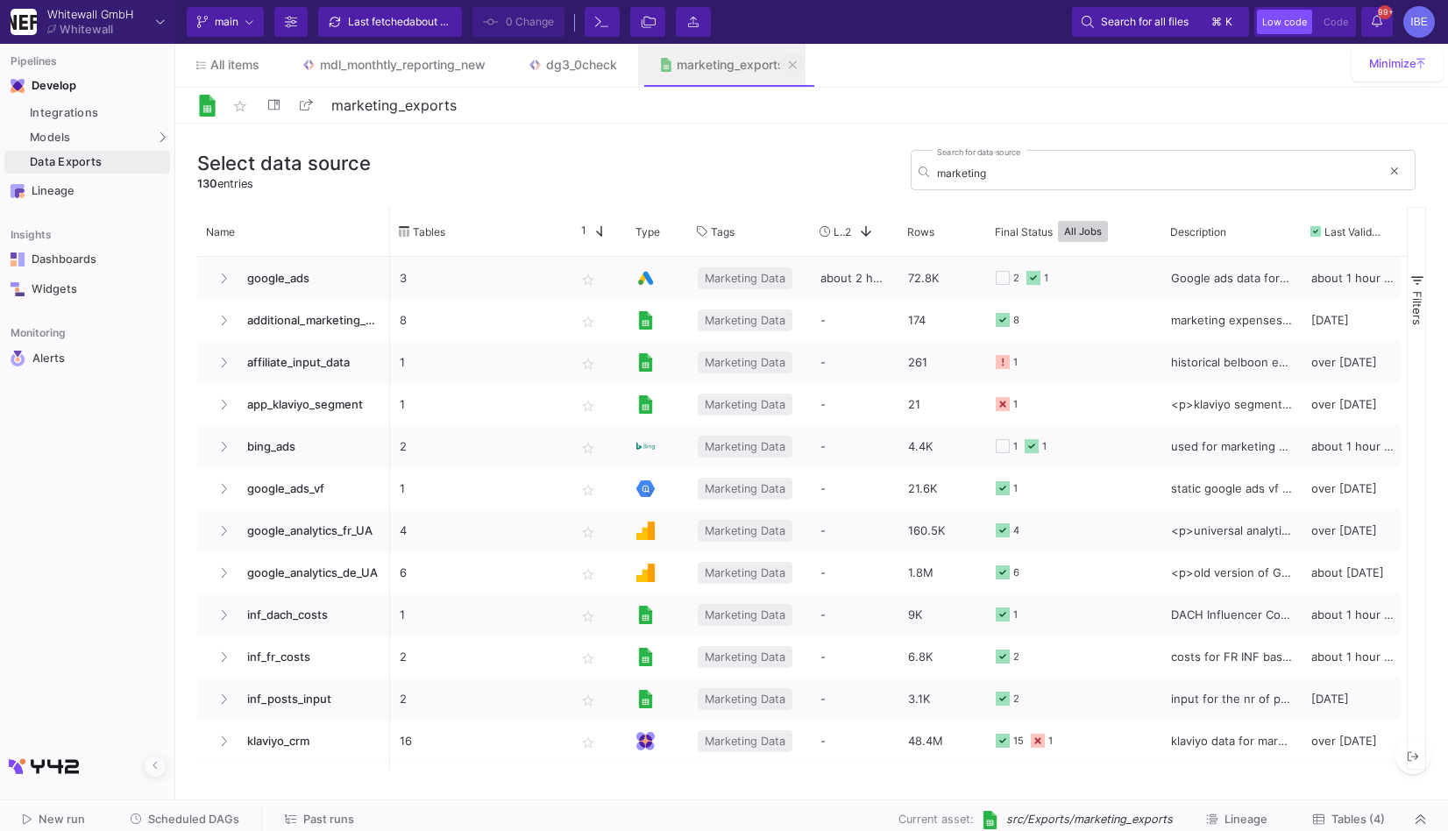
click at [796, 59] on icon at bounding box center [793, 65] width 8 height 12
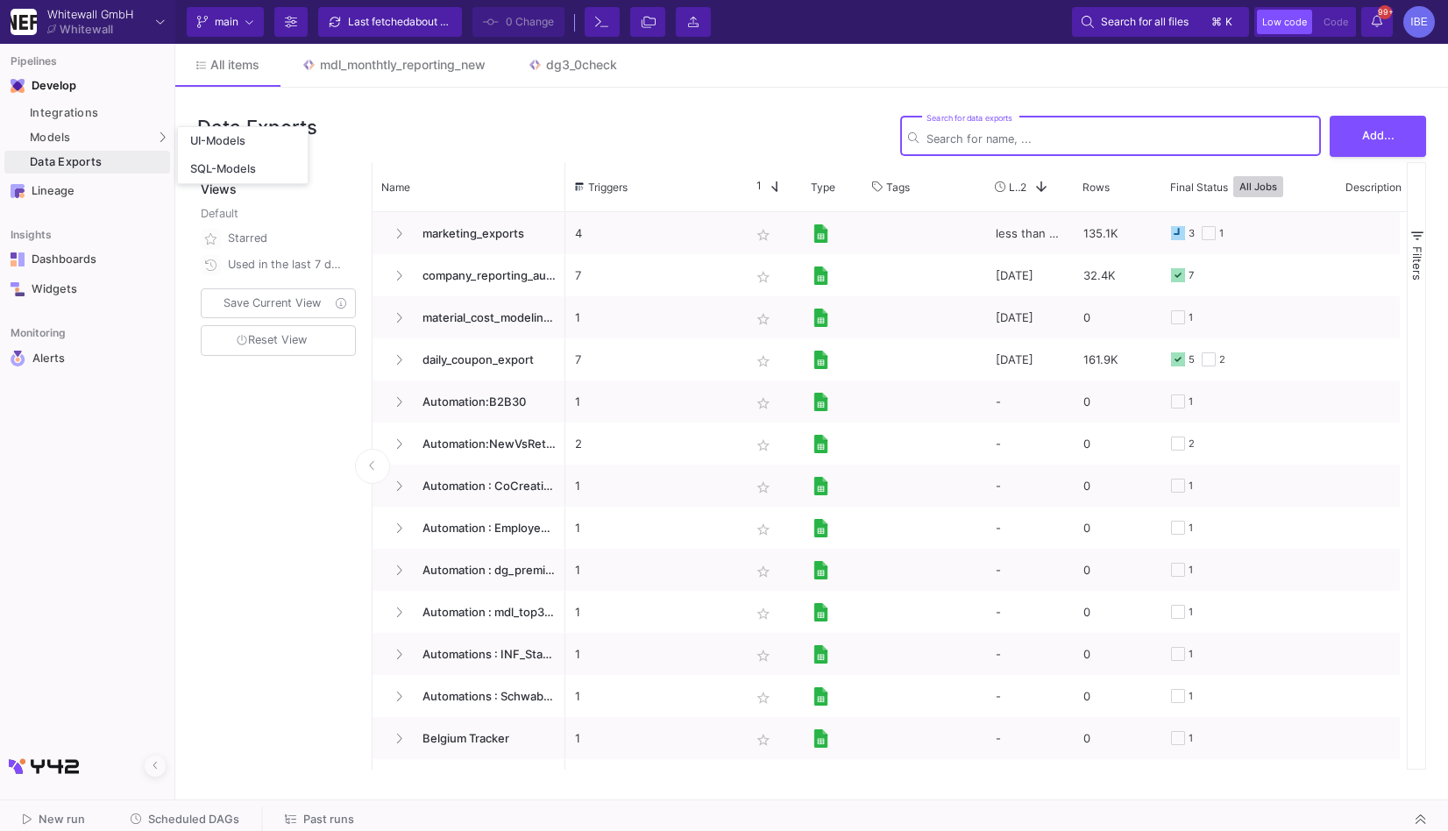
click at [132, 166] on div "Data Exports" at bounding box center [98, 162] width 136 height 14
click at [996, 159] on div "Search for data exports Add..." at bounding box center [1163, 136] width 526 height 53
click at [994, 150] on div "Search for data exports" at bounding box center [1119, 134] width 386 height 43
click at [999, 139] on input "Search for data exports" at bounding box center [1119, 138] width 386 height 13
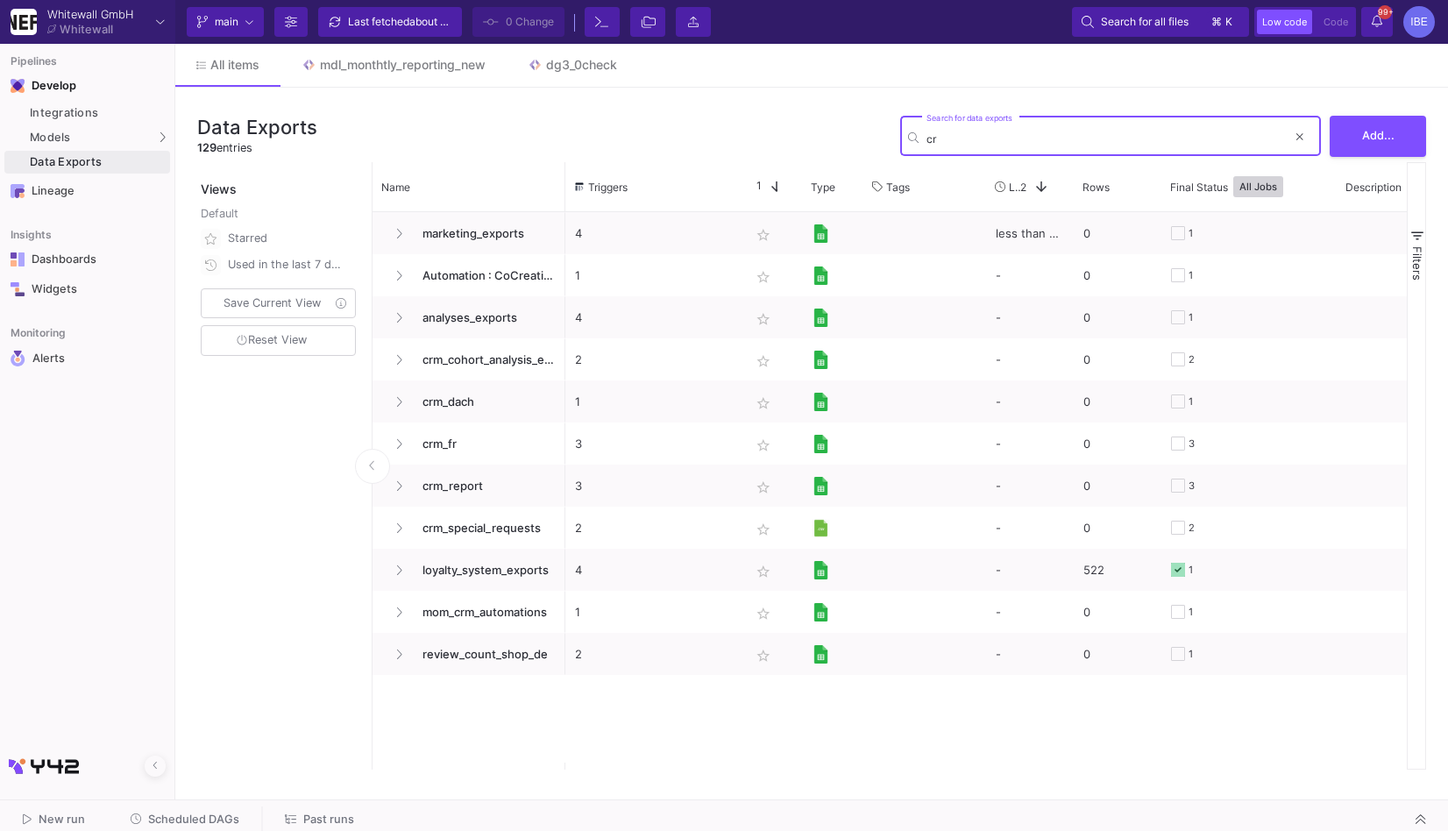
type input "cr"
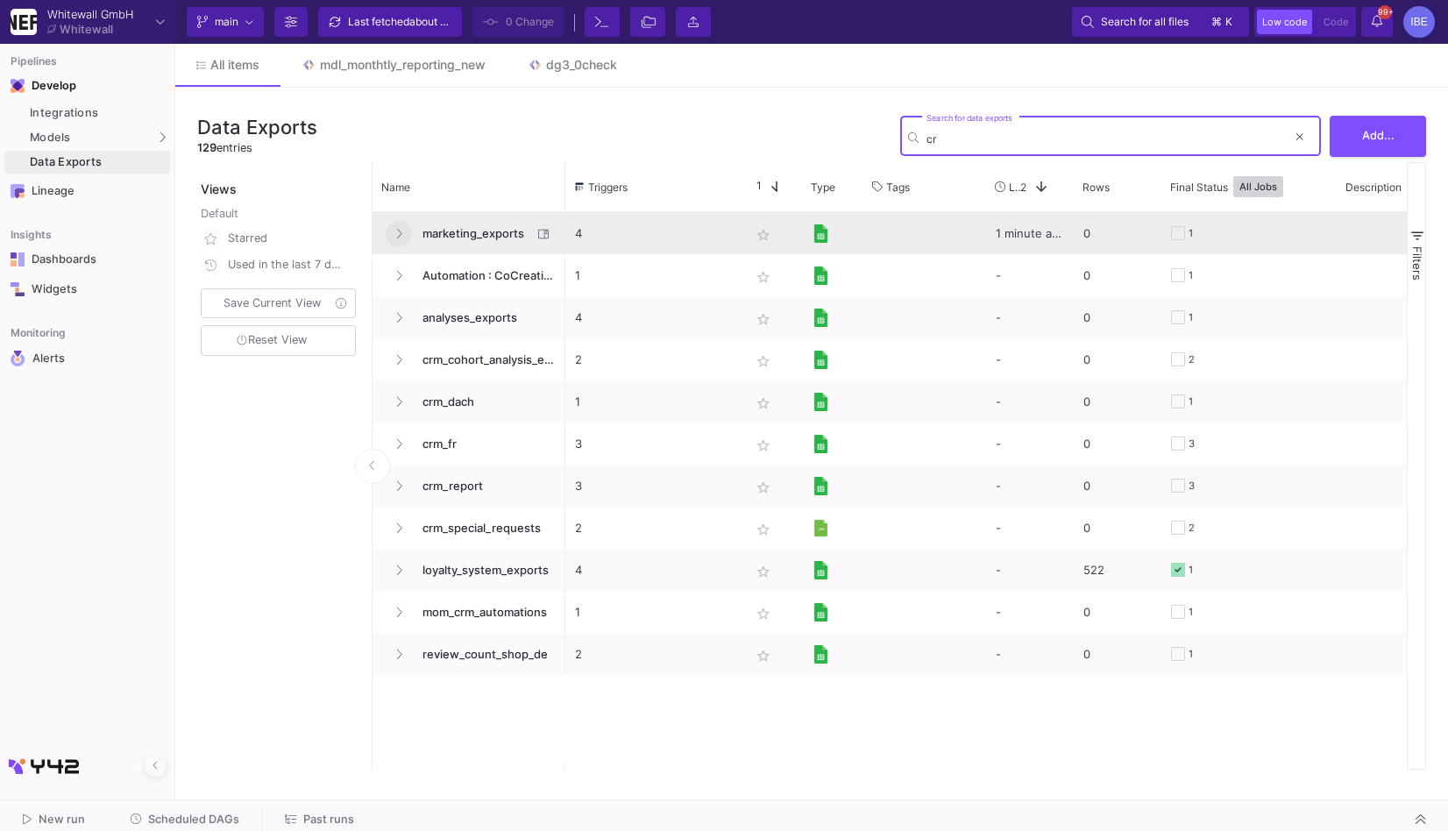
click at [401, 232] on icon "Press SPACE to select this row." at bounding box center [398, 233] width 7 height 11
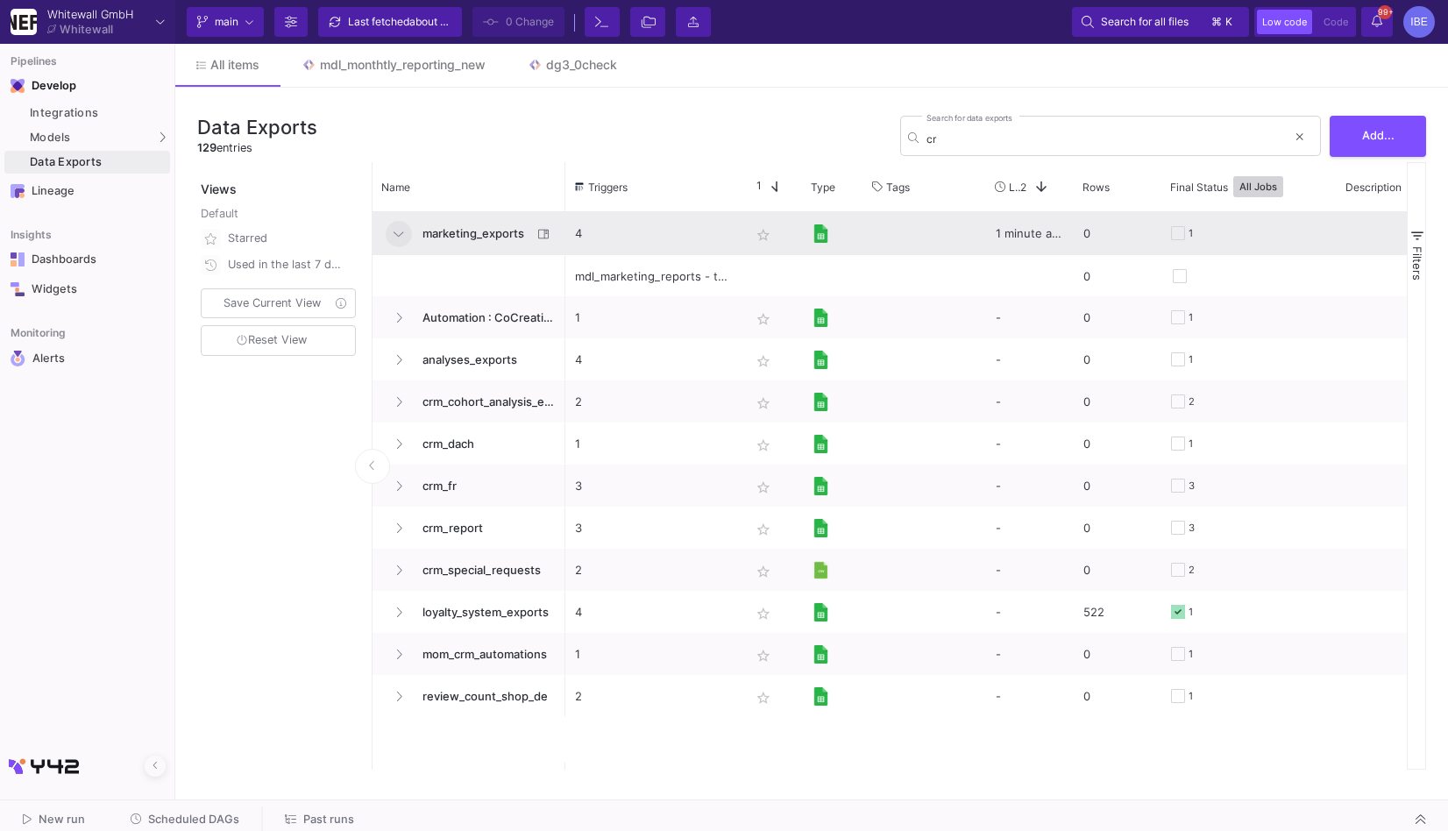
click at [464, 240] on span "marketing_exports" at bounding box center [472, 233] width 120 height 41
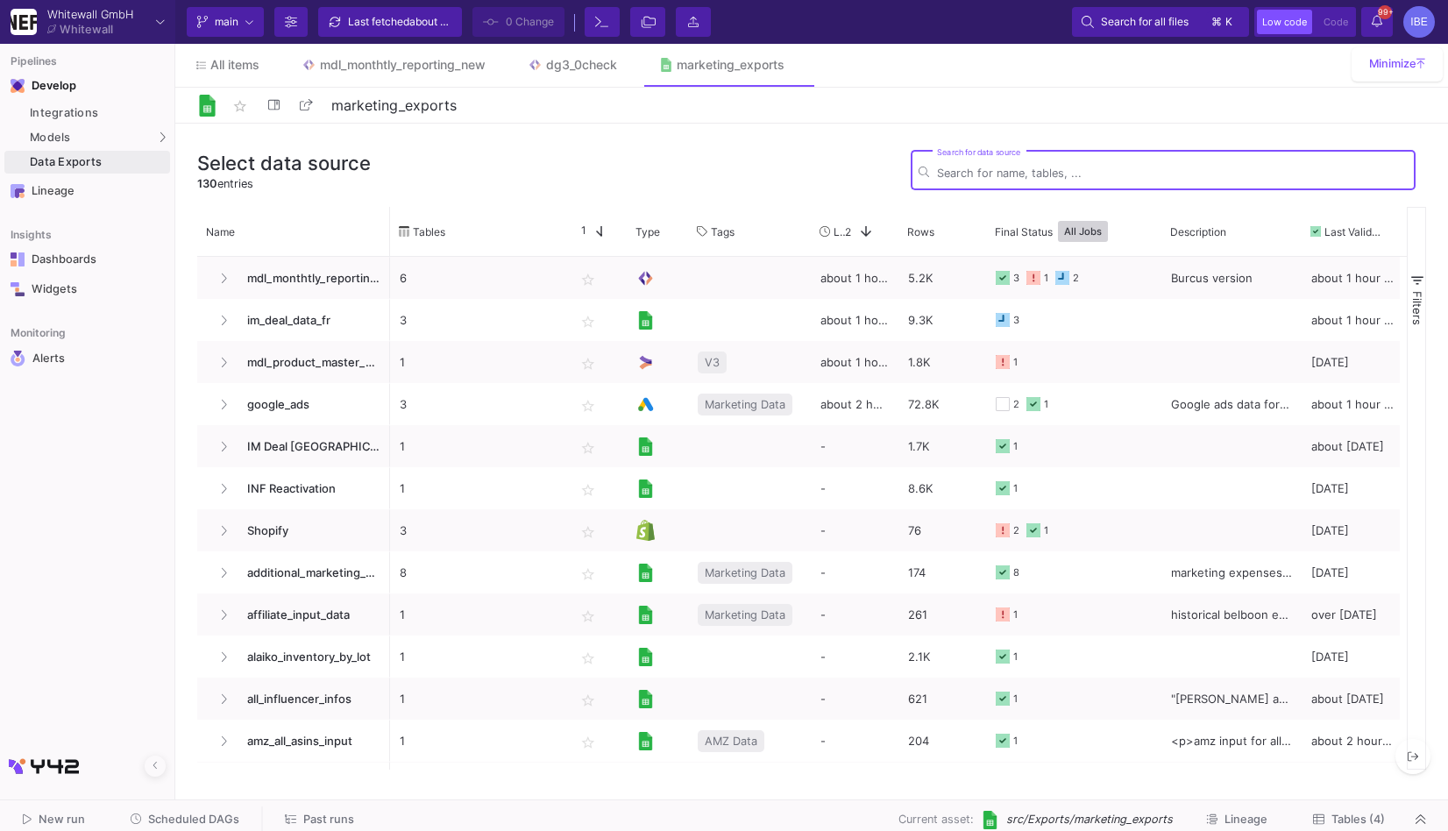
click at [1350, 817] on span "Tables (4)" at bounding box center [1357, 818] width 53 height 13
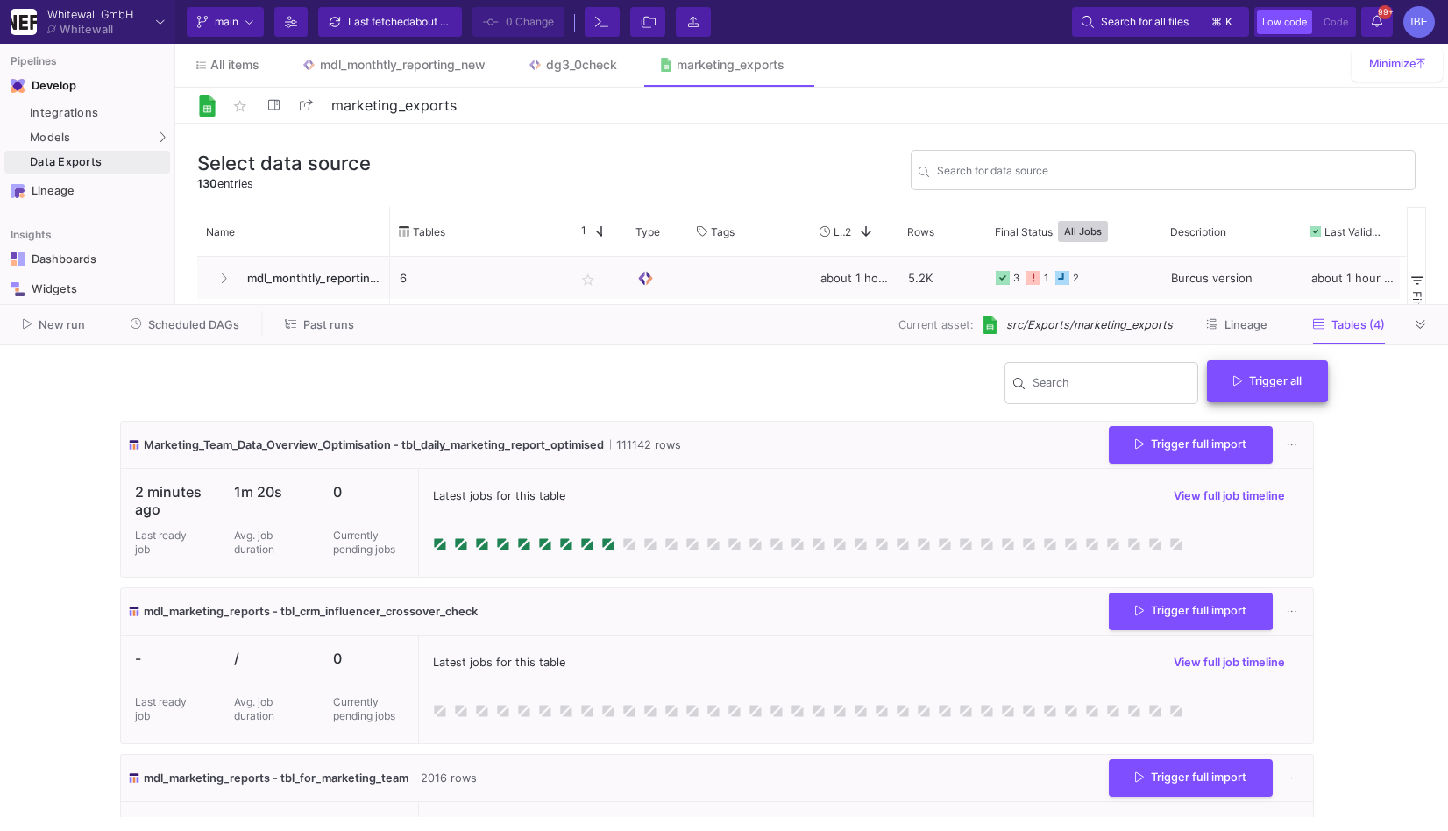
click at [1299, 400] on button "Trigger all" at bounding box center [1267, 381] width 121 height 42
click at [1277, 425] on button "Full import" at bounding box center [1274, 424] width 143 height 42
click at [185, 173] on div "Select data source 130 entries Search for data source Name Drag here to set col…" at bounding box center [811, 458] width 1272 height 668
click at [214, 173] on h3 "Select data source" at bounding box center [283, 163] width 173 height 23
click at [164, 166] on div "Data Exports" at bounding box center [98, 162] width 136 height 14
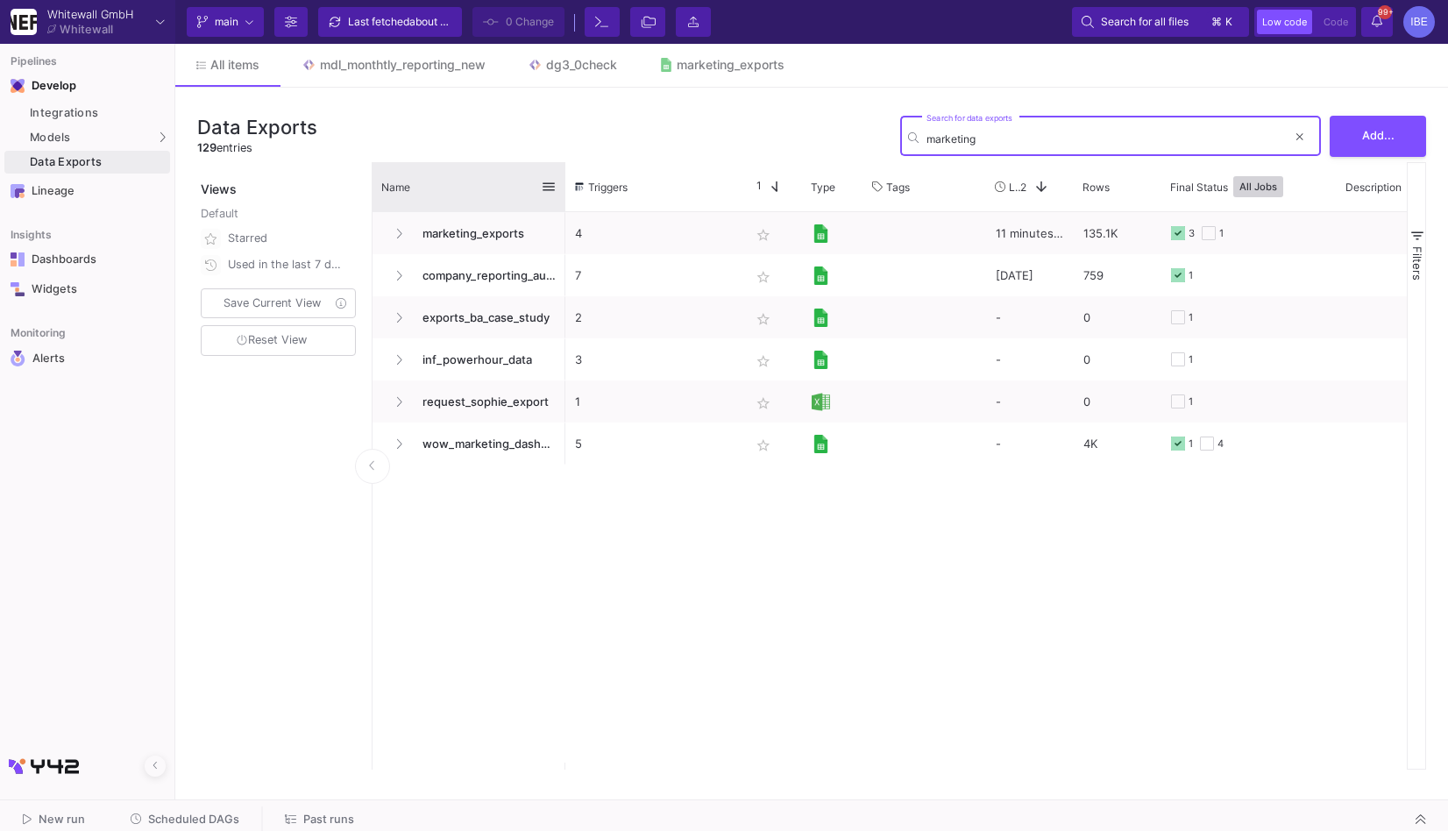
type input "marketing"
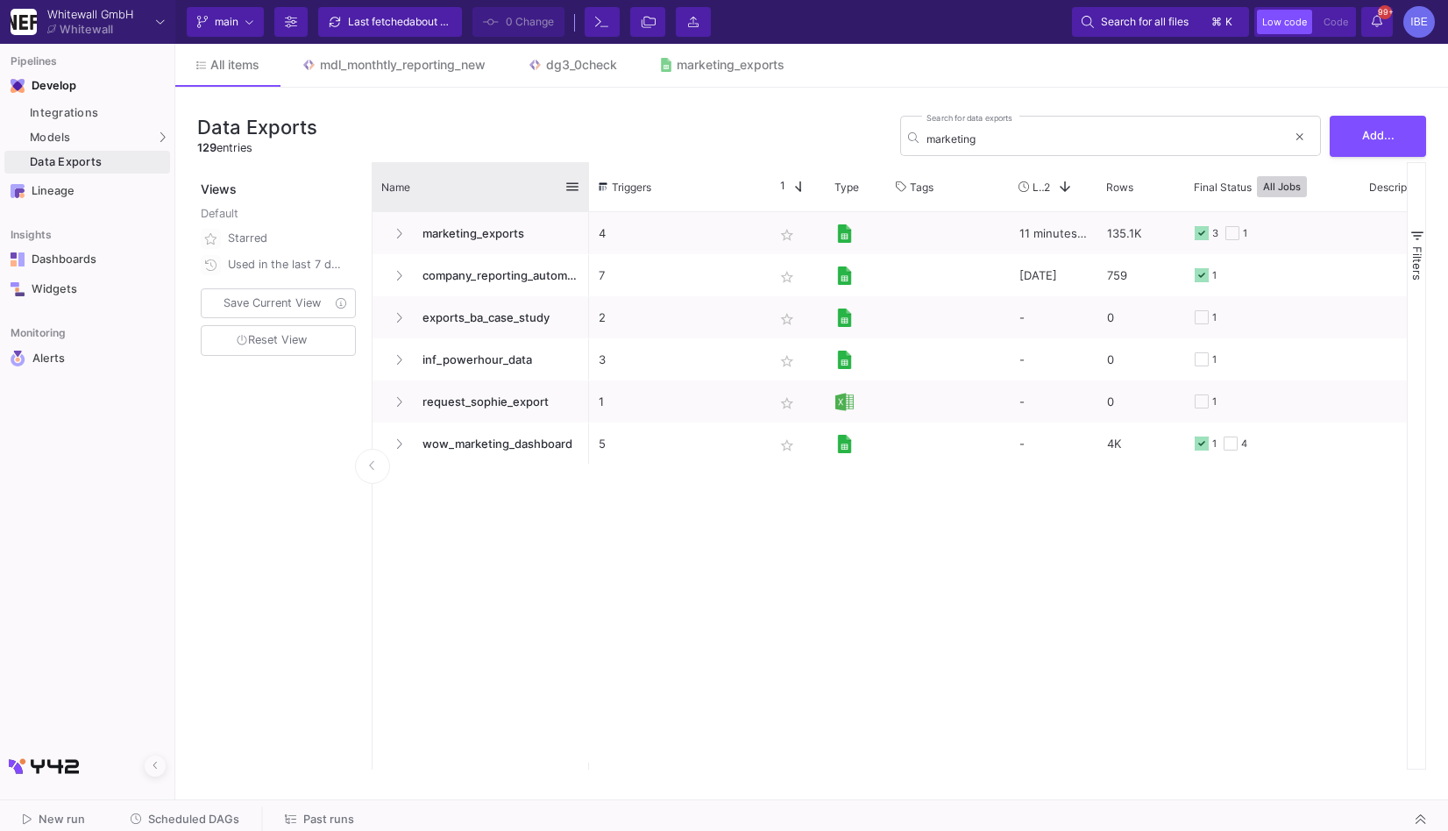
drag, startPoint x: 563, startPoint y: 182, endPoint x: 693, endPoint y: 181, distance: 129.7
click at [592, 182] on div at bounding box center [588, 186] width 7 height 49
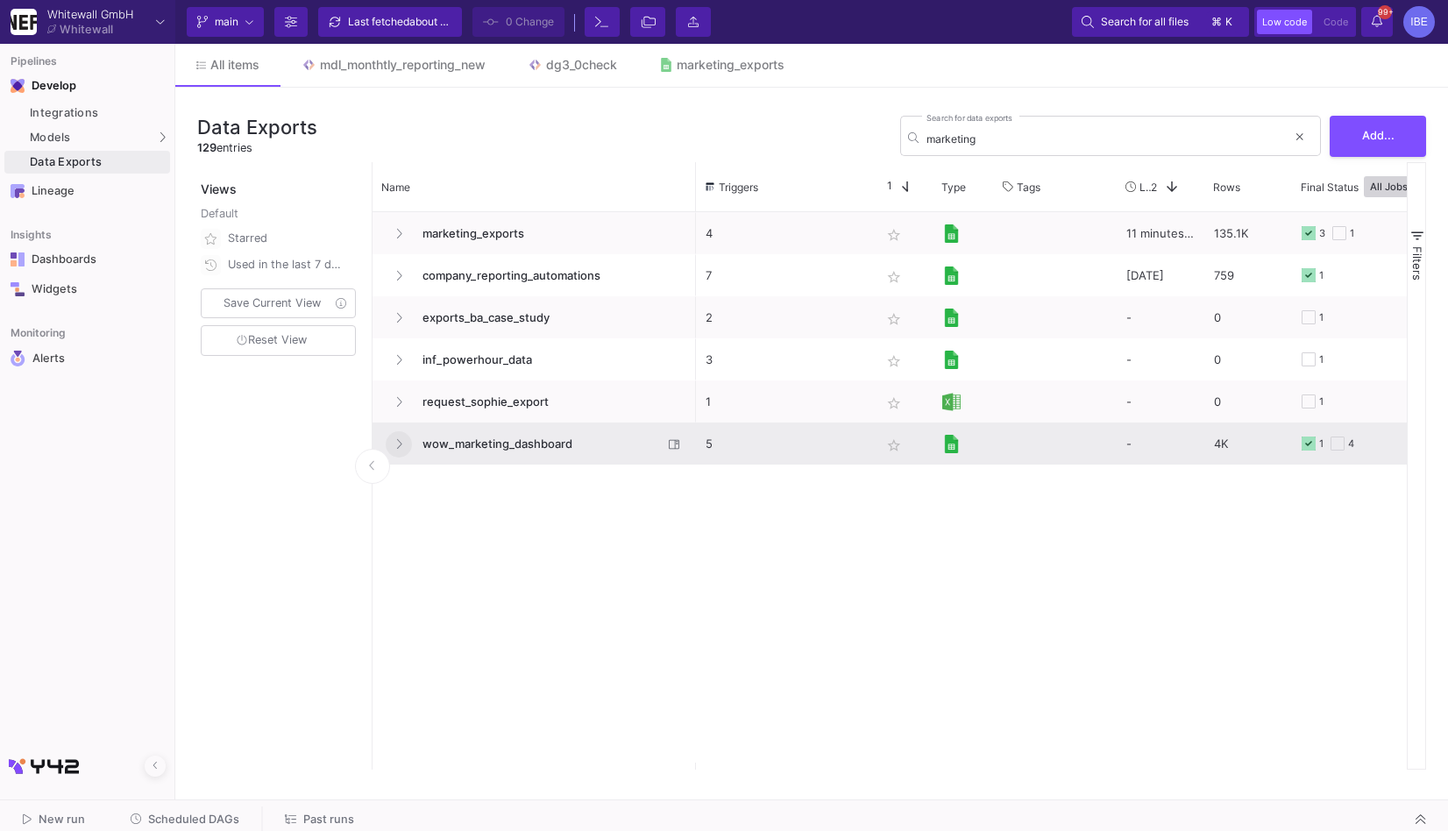
click at [399, 446] on icon "Press SPACE to select this row." at bounding box center [399, 444] width 5 height 10
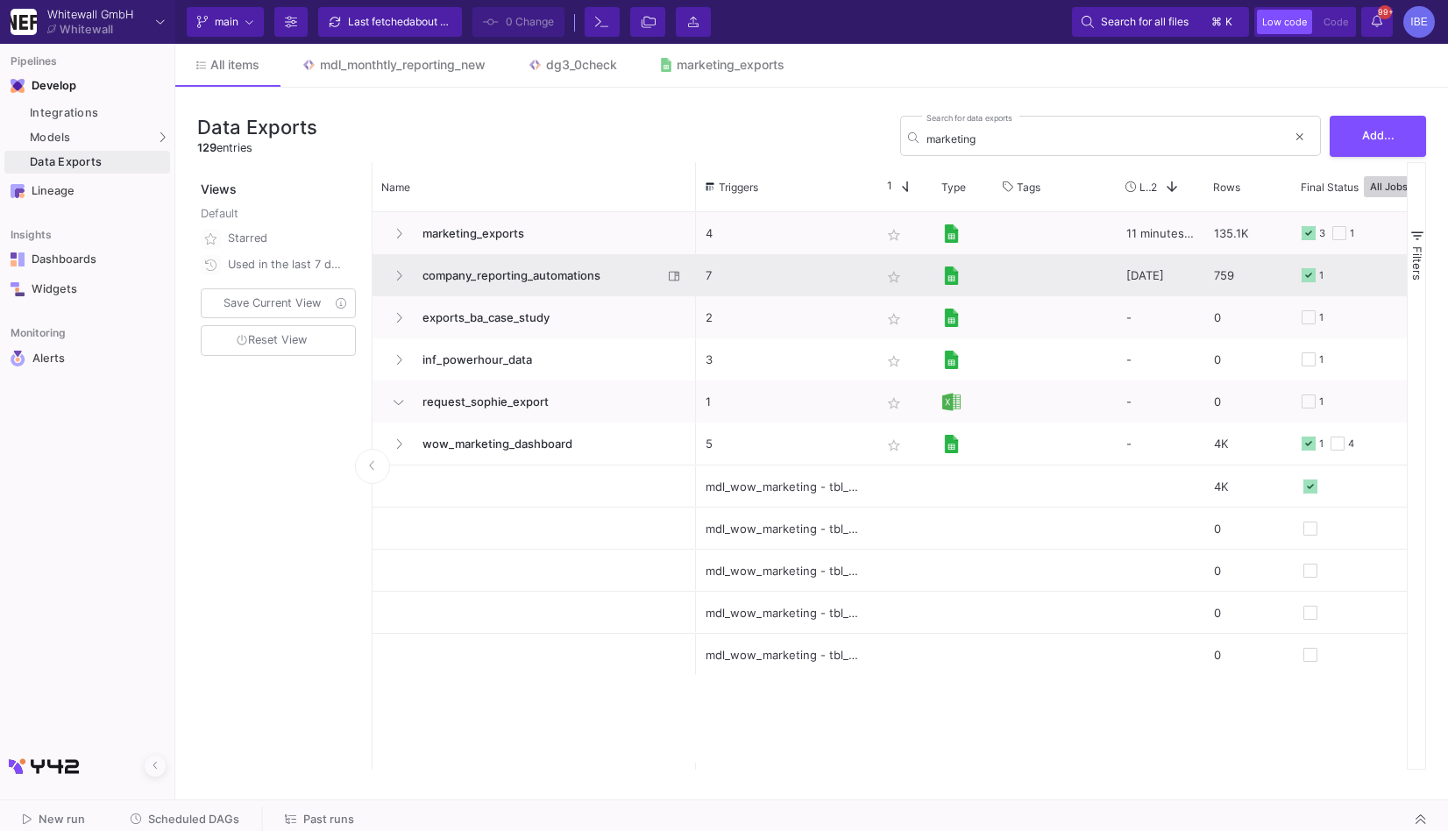
click at [385, 279] on div "company_reporting_automations" at bounding box center [534, 275] width 304 height 41
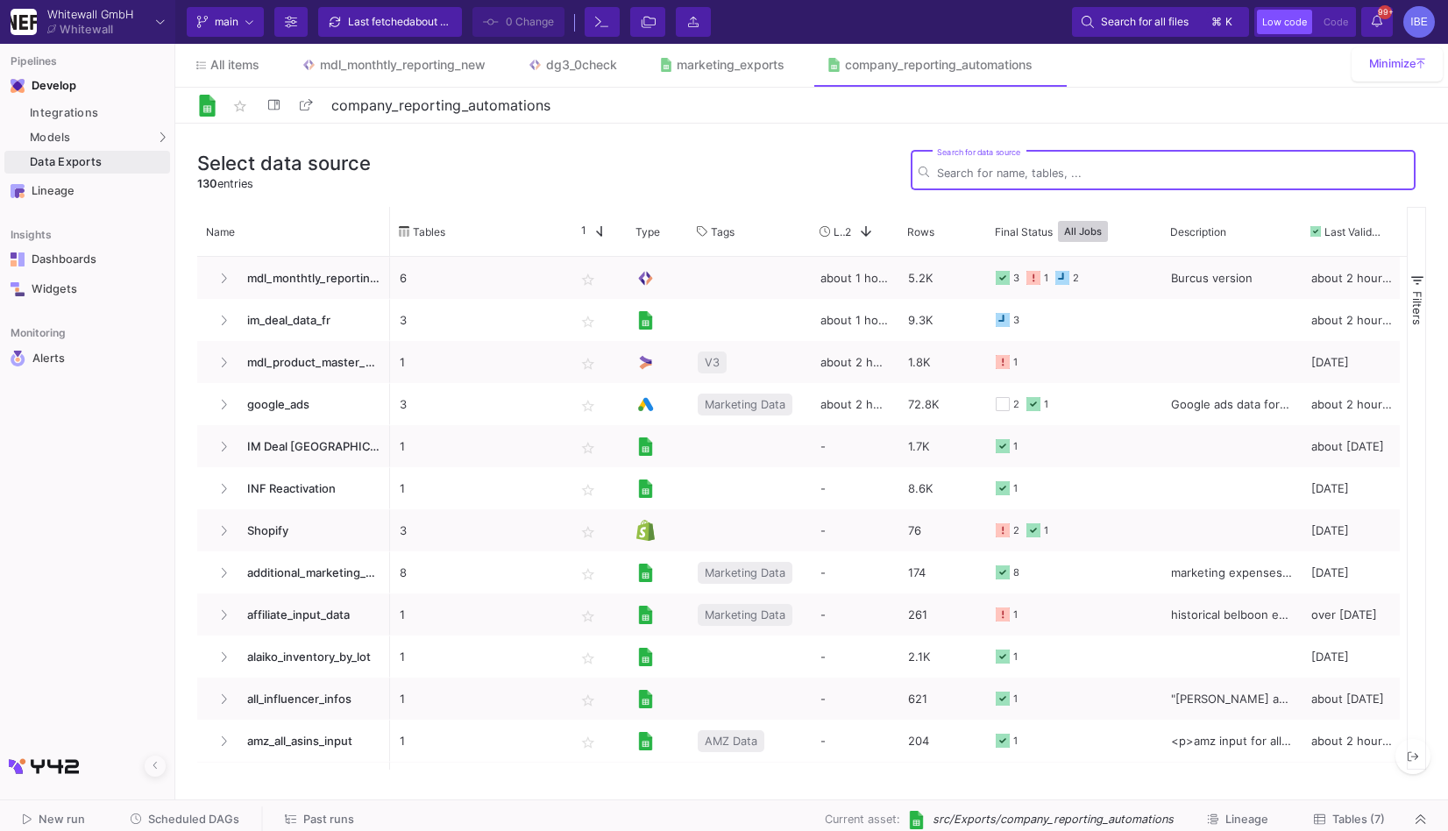
click at [1363, 815] on span "Tables (7)" at bounding box center [1358, 818] width 53 height 13
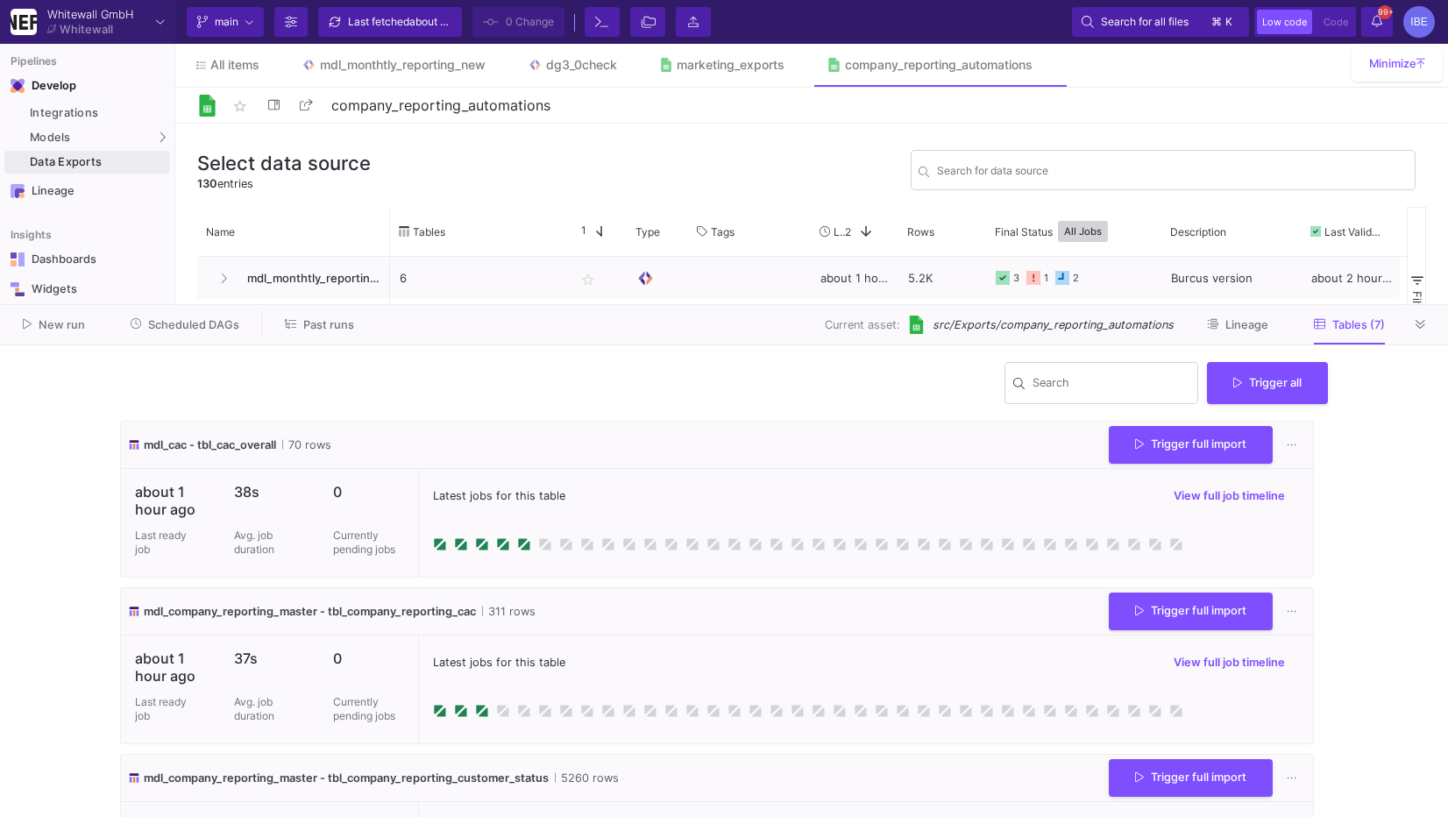
click at [146, 157] on div "Data Exports" at bounding box center [98, 162] width 136 height 14
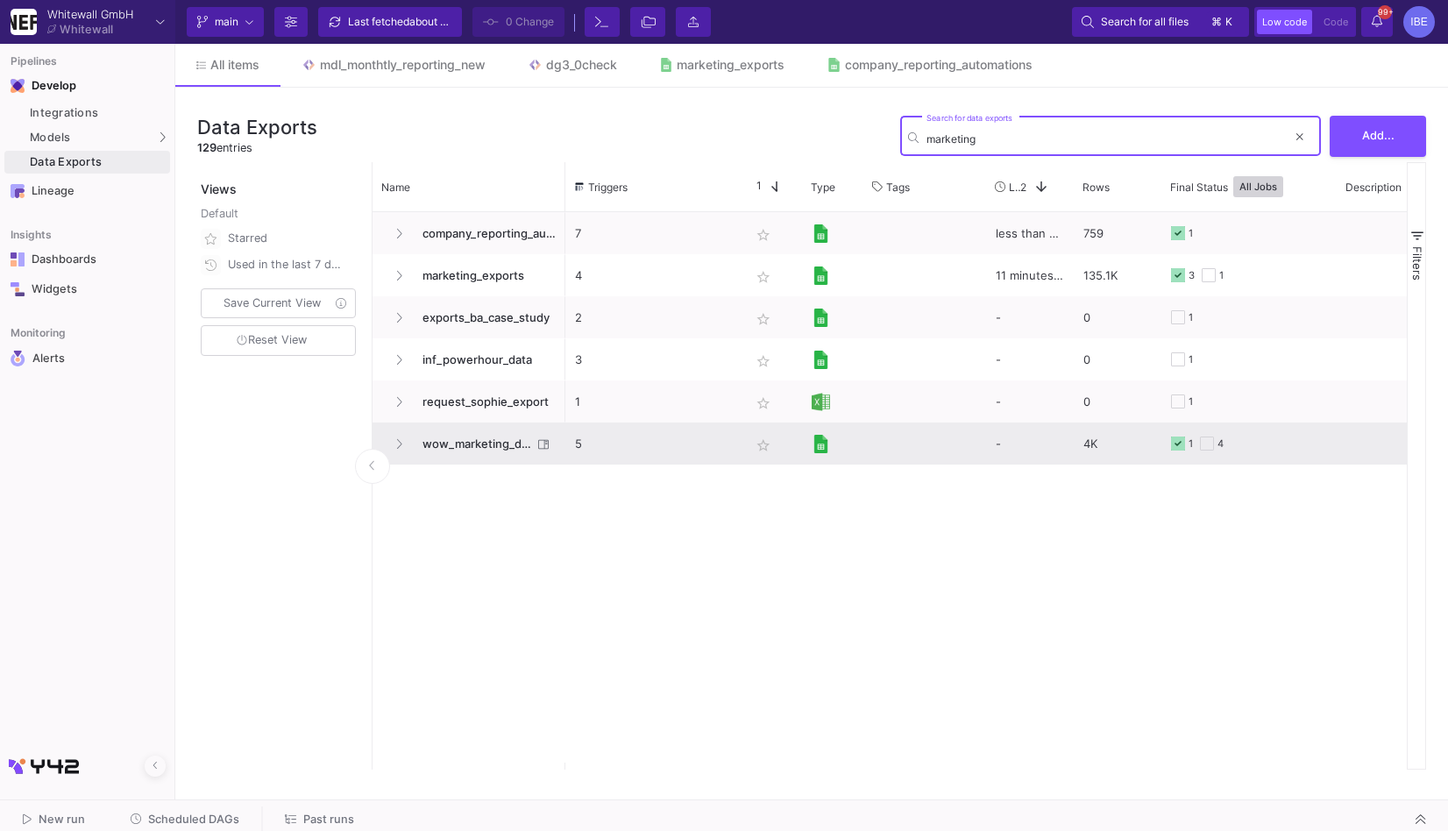
type input "marketing"
click at [496, 449] on span "wow_marketing_dashboard" at bounding box center [472, 443] width 120 height 41
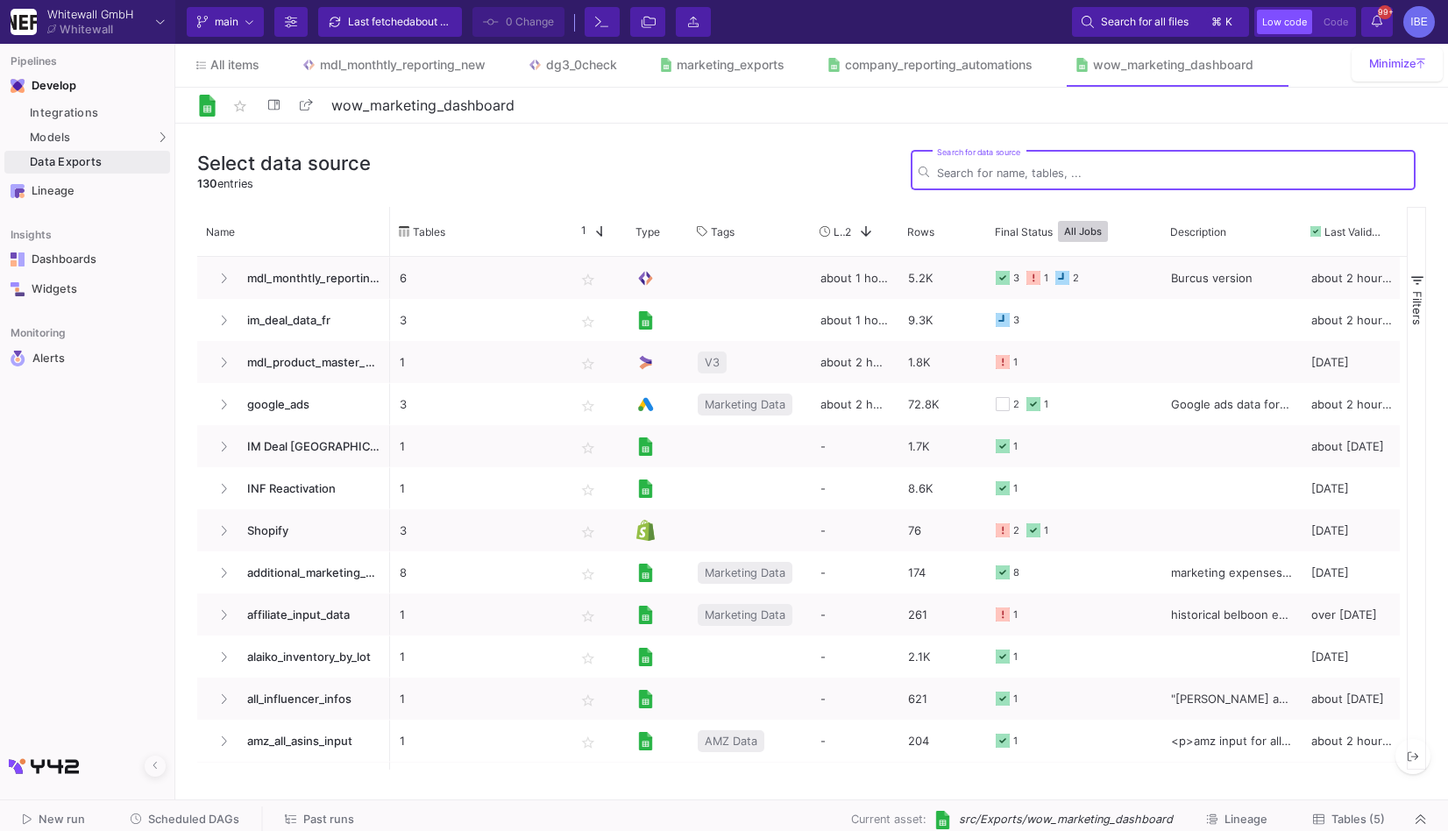
click at [1348, 821] on span "Tables (5)" at bounding box center [1357, 818] width 53 height 13
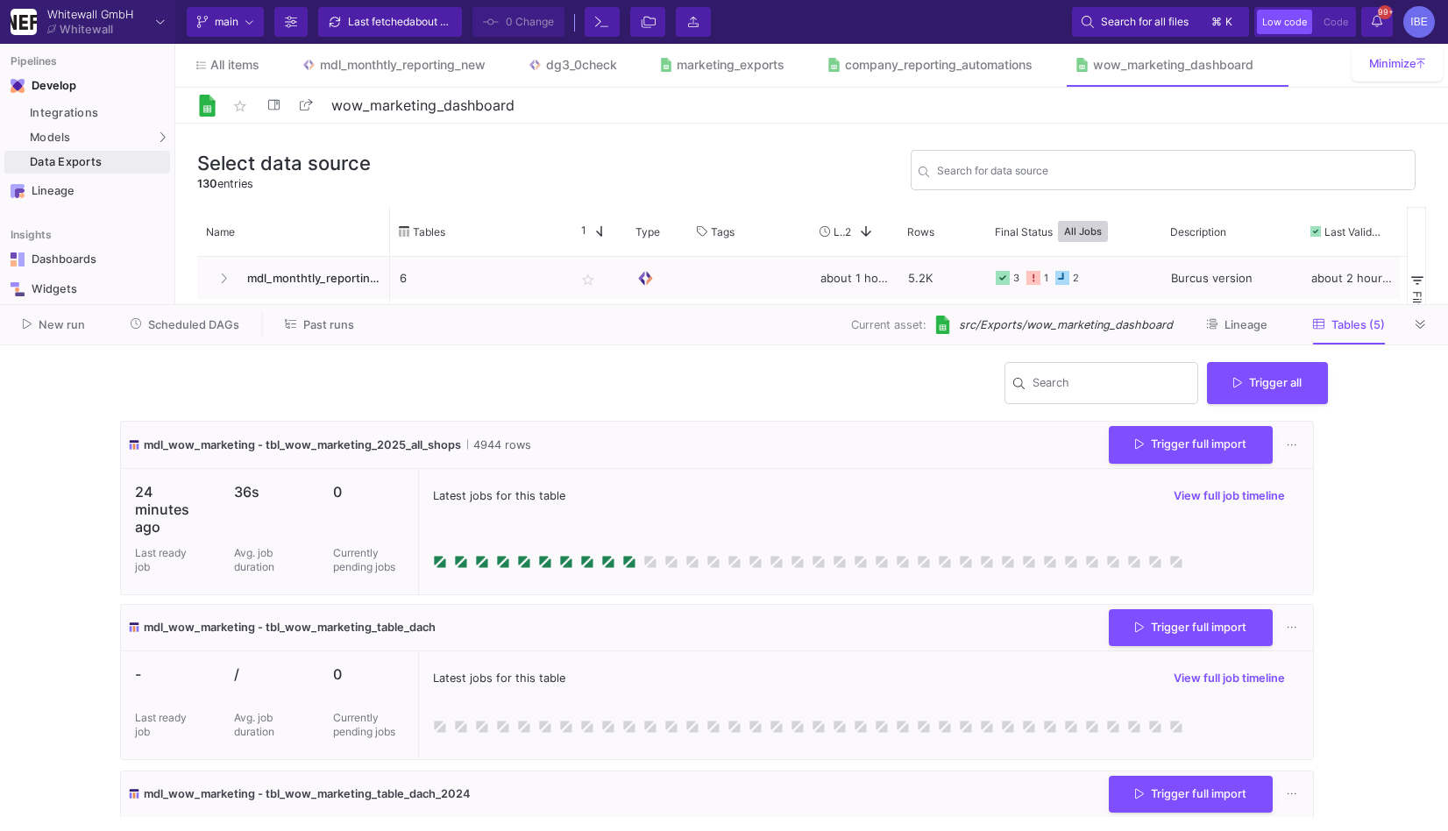
click at [1186, 472] on div "Latest jobs for this table View full job timeline" at bounding box center [865, 531] width 895 height 125
click at [1186, 457] on button "Trigger full import" at bounding box center [1190, 443] width 164 height 38
click at [128, 164] on div "Data Exports" at bounding box center [98, 162] width 136 height 14
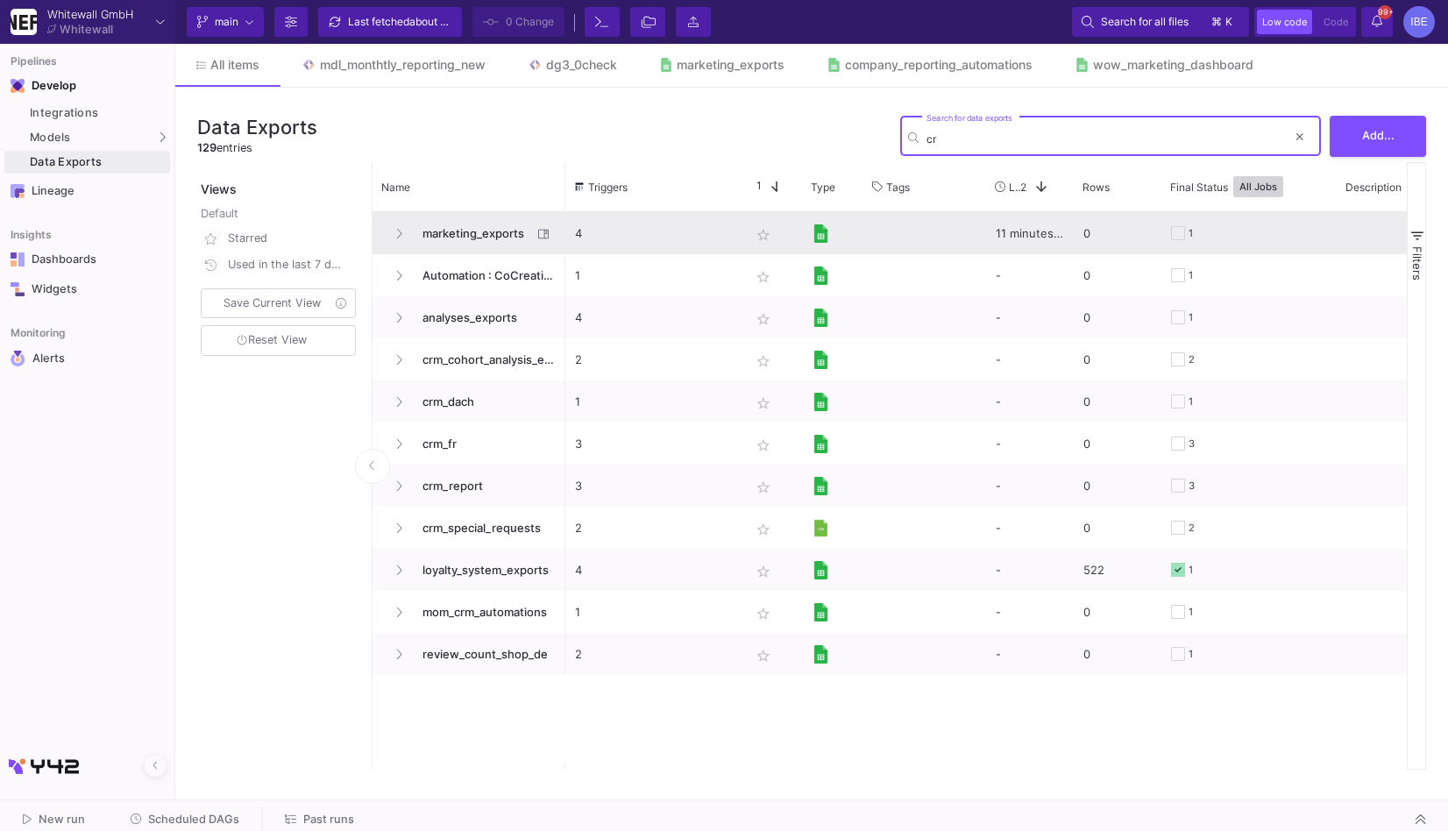
type input "cr"
click at [435, 225] on span "marketing_exports" at bounding box center [472, 233] width 120 height 41
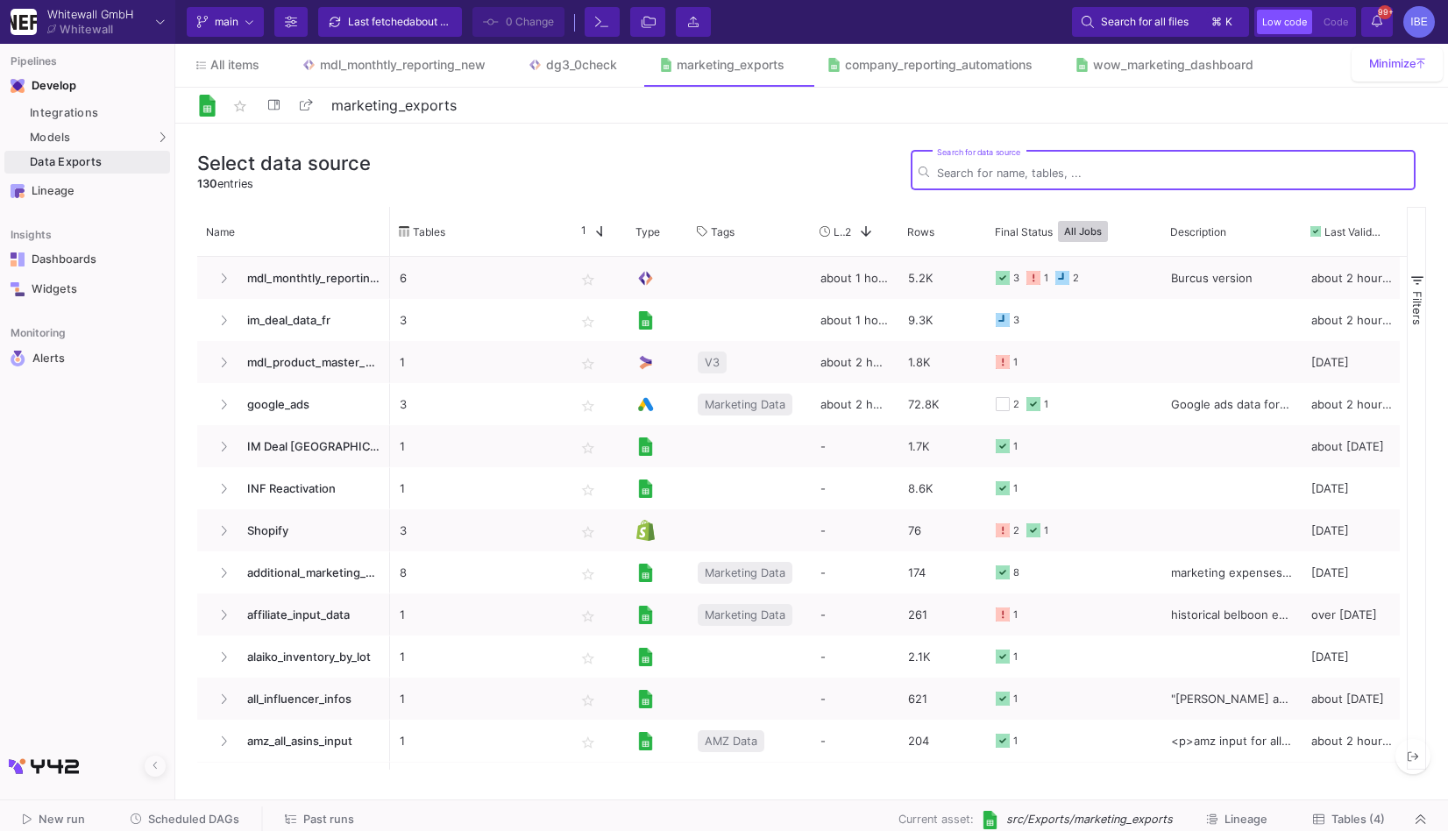
click at [1325, 818] on span "Tables (4)" at bounding box center [1349, 818] width 72 height 13
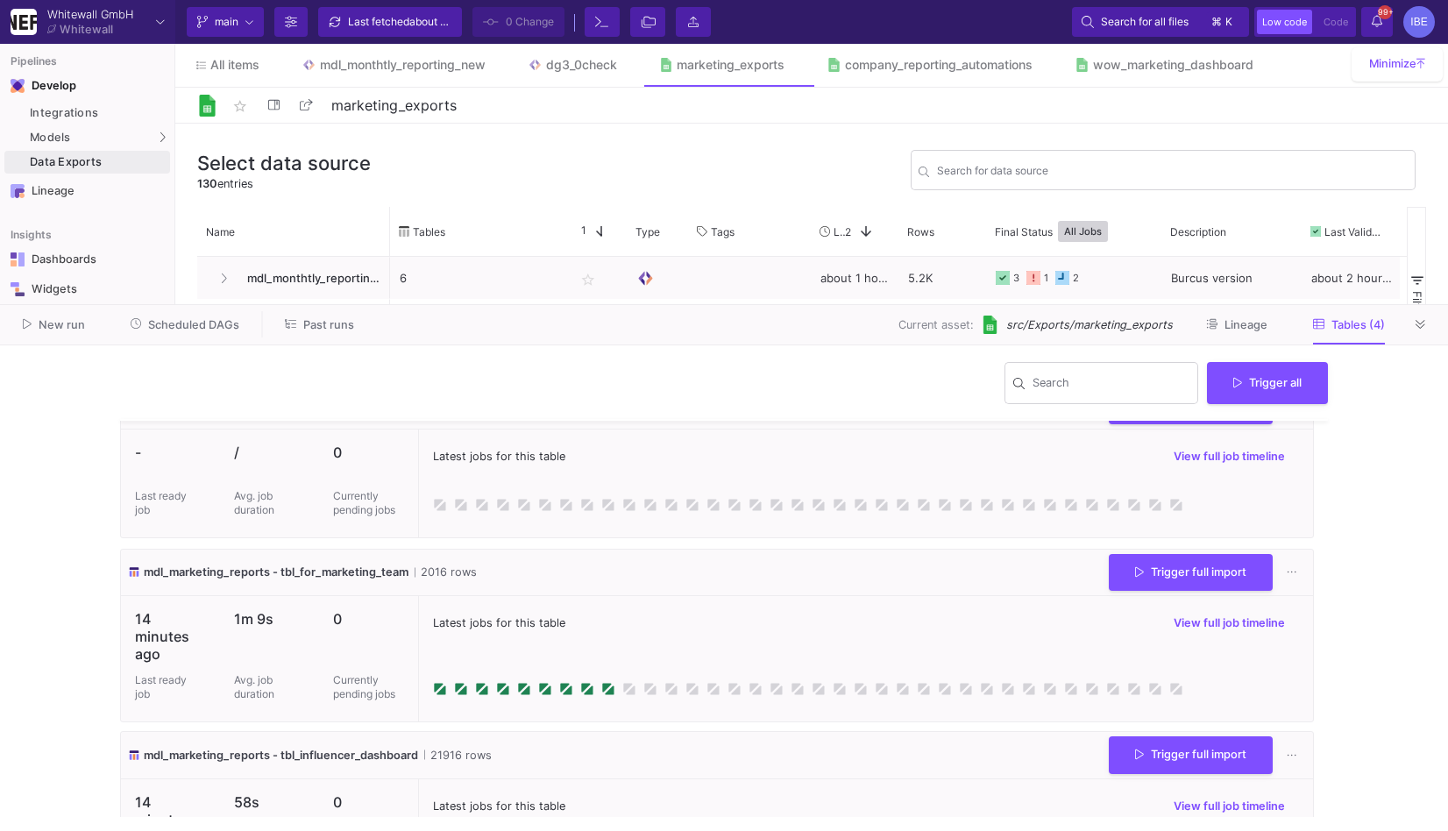
scroll to position [219, 0]
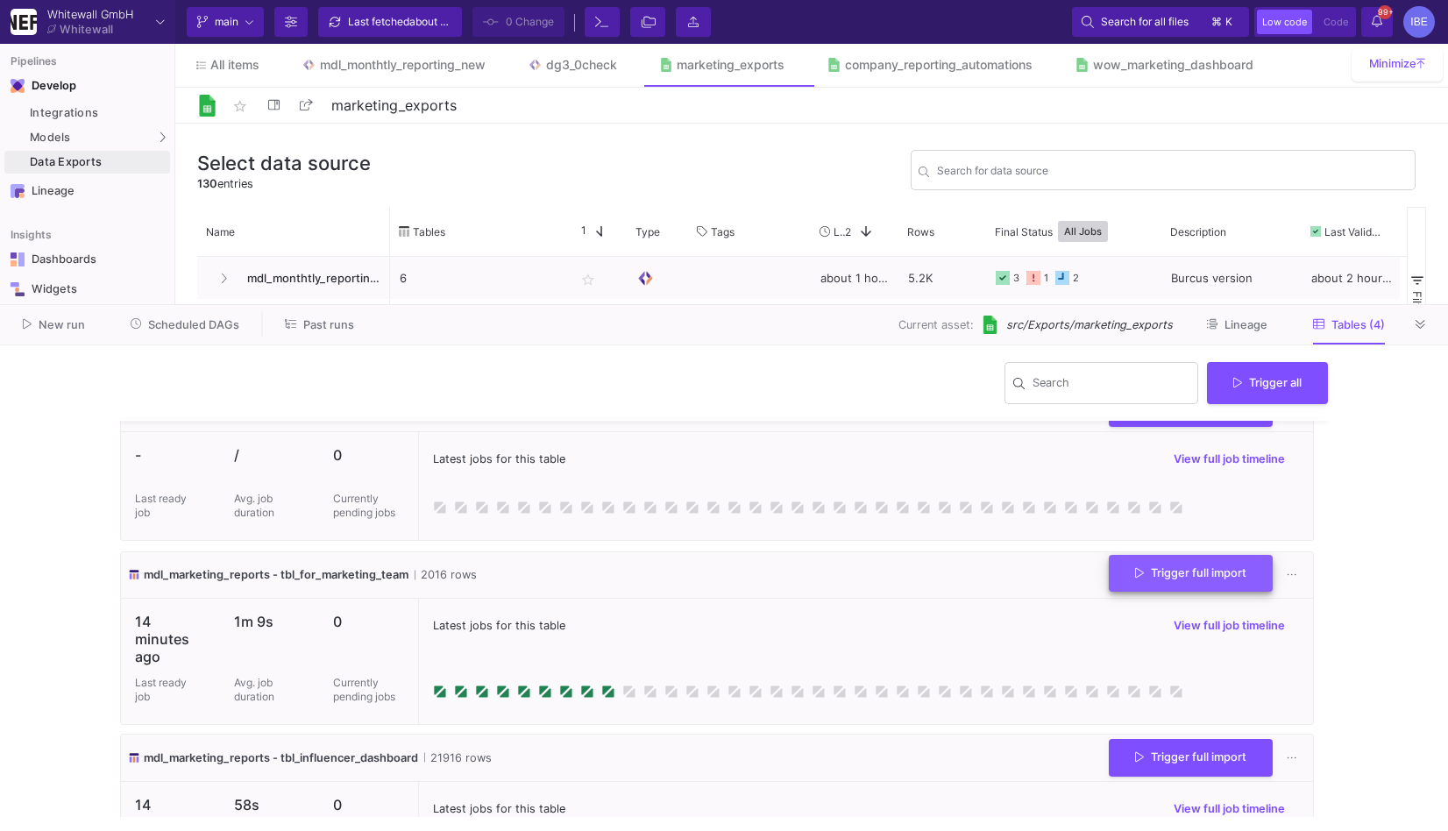
click at [1162, 569] on span "Trigger full import" at bounding box center [1190, 572] width 111 height 13
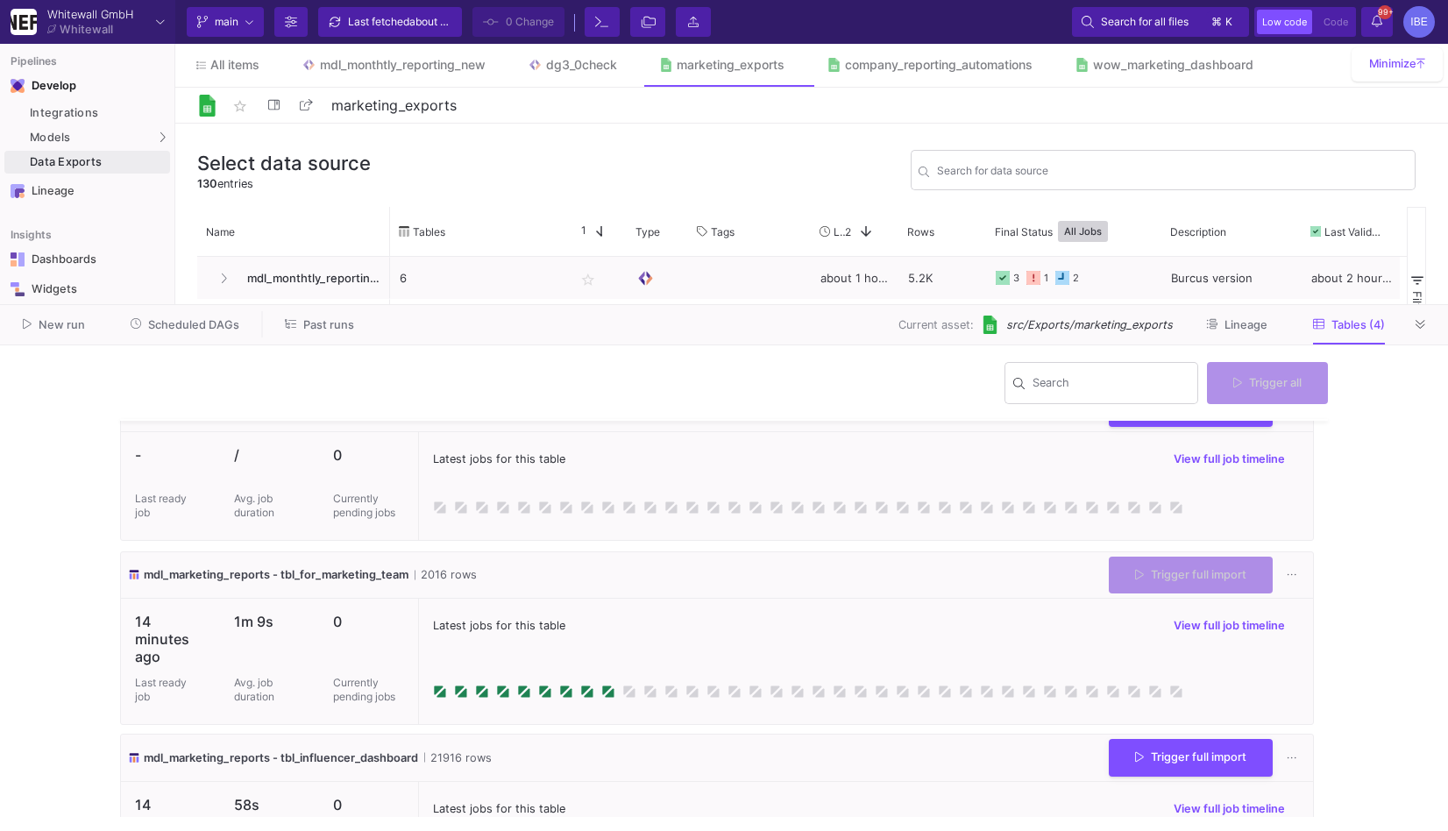
scroll to position [0, 0]
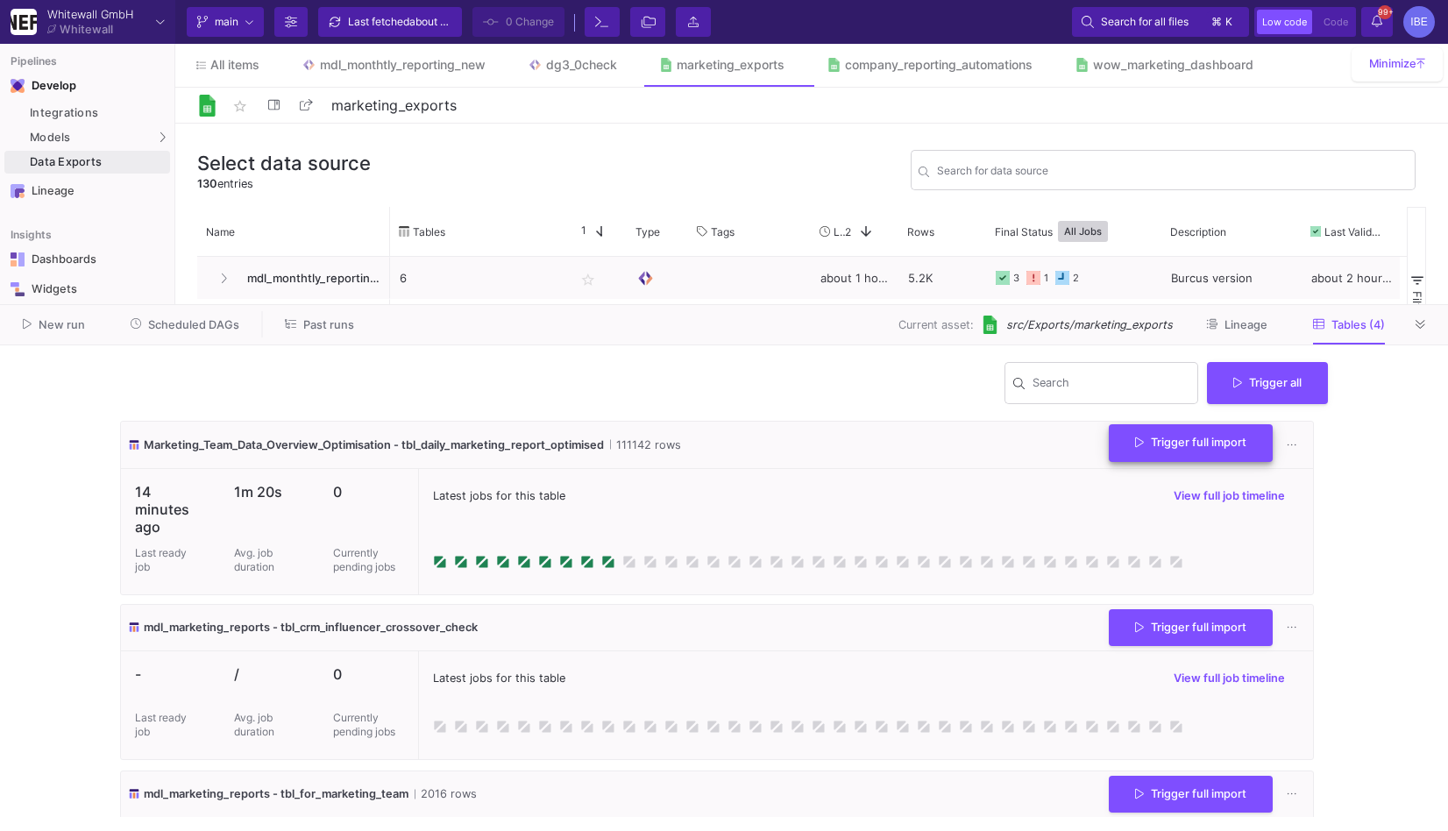
click at [1185, 445] on span "Trigger full import" at bounding box center [1190, 441] width 111 height 13
